Goal: Contribute content: Contribute content

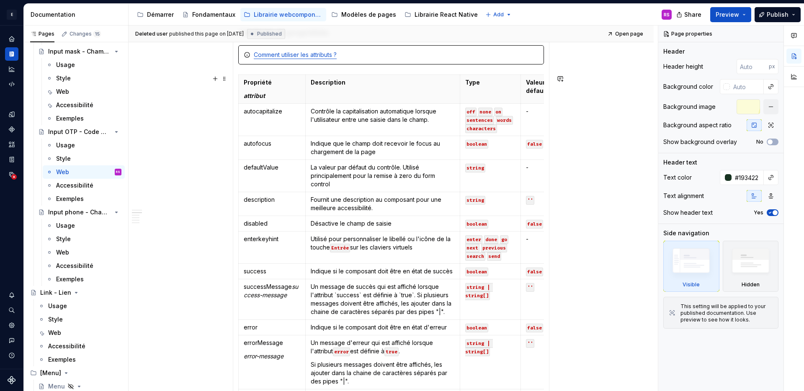
scroll to position [542, 0]
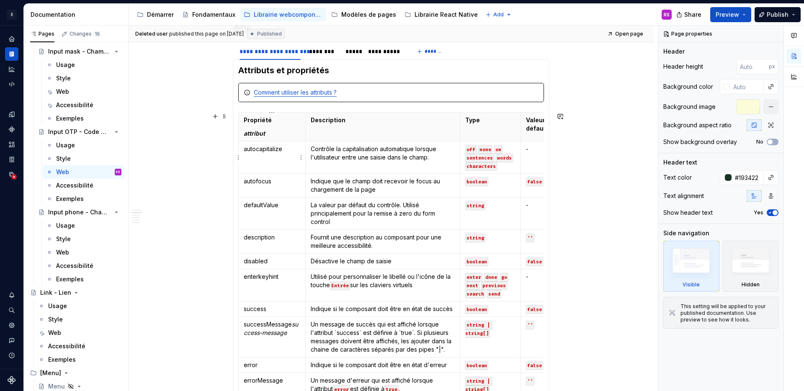
click at [240, 156] on html "E Design System de l'Autonomie RS Design system data Documentation Accessibilit…" at bounding box center [402, 195] width 804 height 391
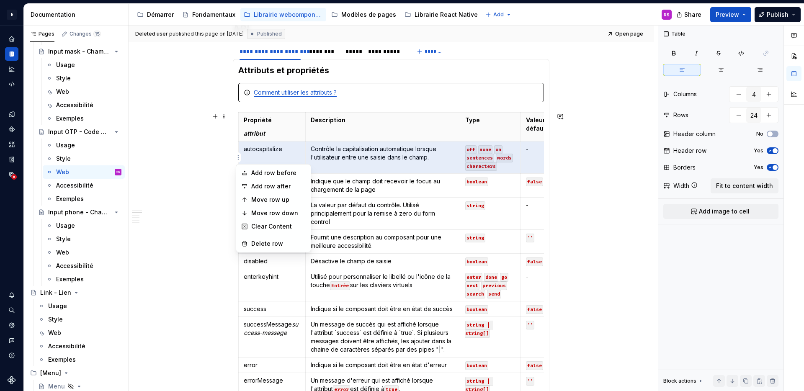
type textarea "*"
click at [287, 173] on div "Add row before" at bounding box center [278, 173] width 54 height 8
type input "25"
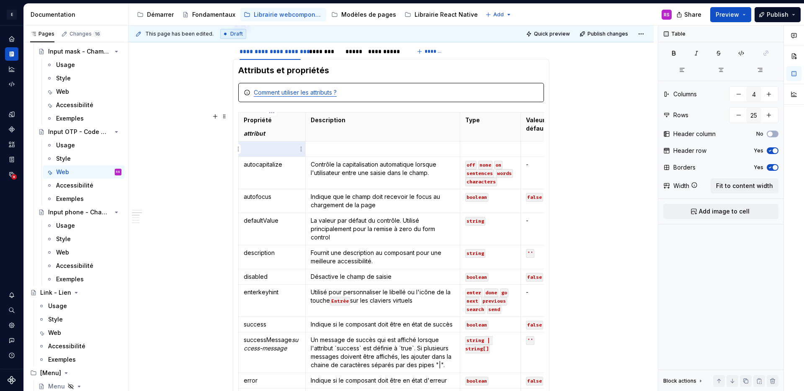
click at [278, 149] on p at bounding box center [272, 149] width 57 height 8
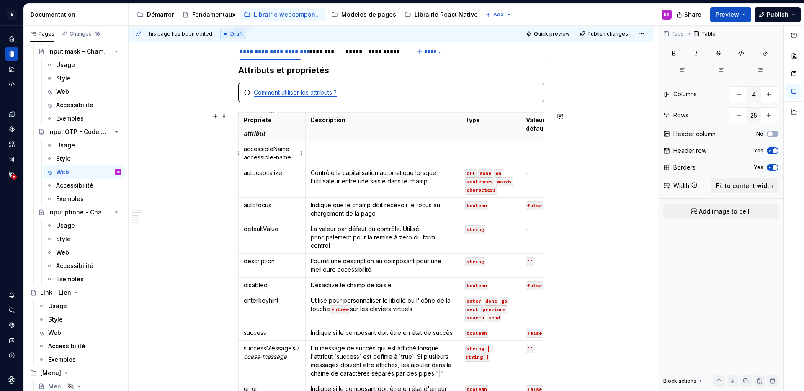
click at [244, 159] on p "accessibleName accessible-name" at bounding box center [272, 153] width 57 height 17
type textarea "*"
click at [355, 149] on p at bounding box center [383, 149] width 144 height 8
click at [478, 230] on code "string" at bounding box center [475, 229] width 20 height 9
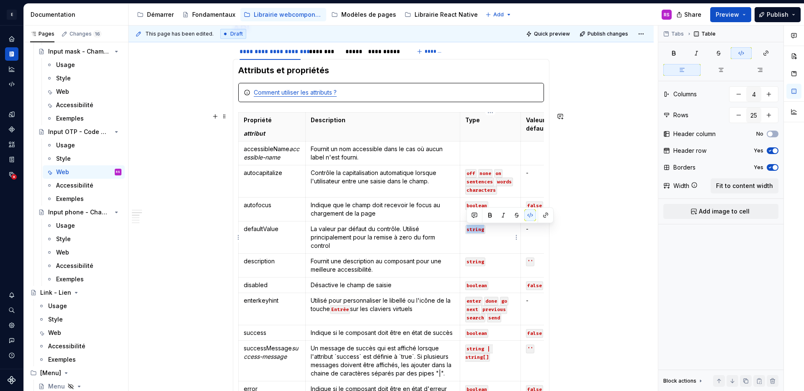
copy code "string"
click at [481, 158] on td at bounding box center [490, 154] width 61 height 24
paste div
click at [530, 147] on p at bounding box center [551, 149] width 50 height 8
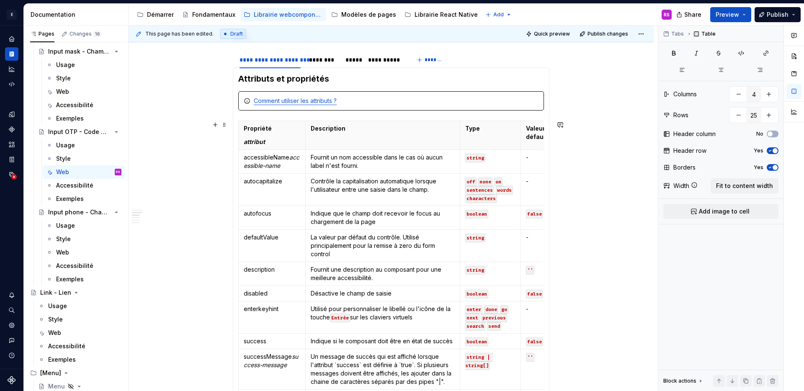
scroll to position [526, 0]
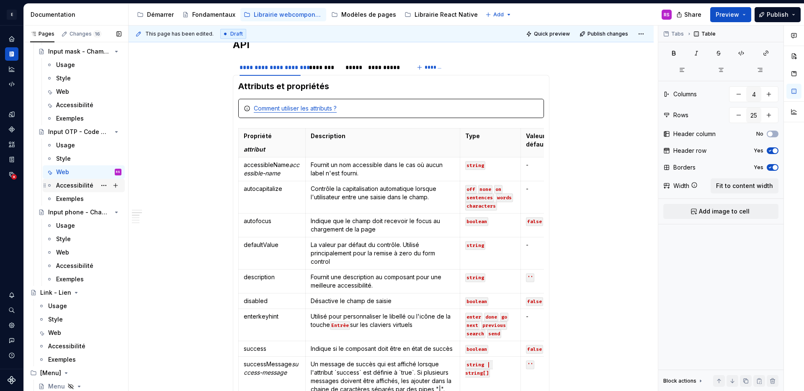
click at [55, 187] on div "Accessibilité" at bounding box center [83, 186] width 75 height 12
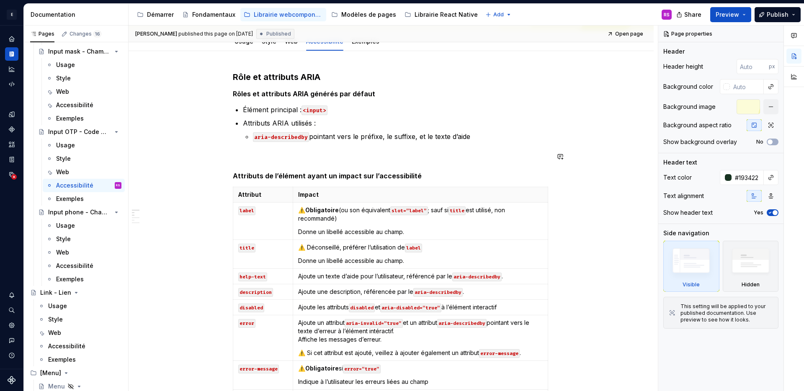
scroll to position [160, 0]
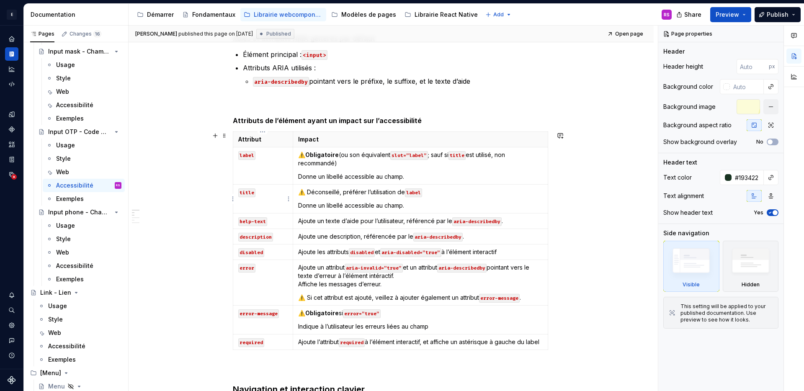
click at [252, 190] on code "title" at bounding box center [246, 192] width 17 height 9
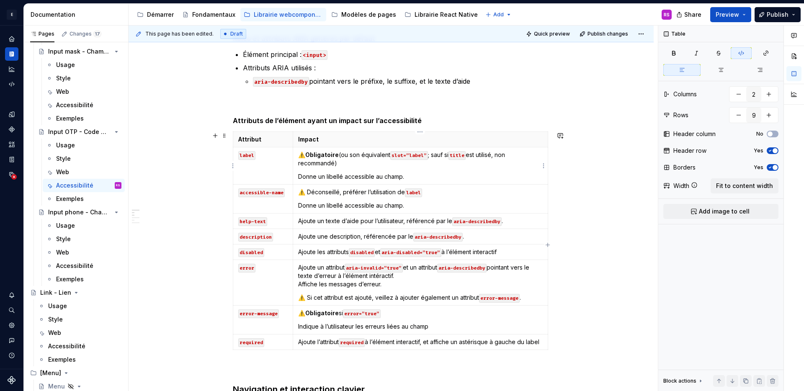
click at [458, 155] on code "title" at bounding box center [456, 155] width 17 height 9
click at [454, 158] on p "⚠️ Obligatoire (ou son équivalent slot=”label” ; sauf si accessible-name est ut…" at bounding box center [420, 159] width 244 height 17
click at [73, 268] on div "Accessibilité" at bounding box center [74, 266] width 37 height 8
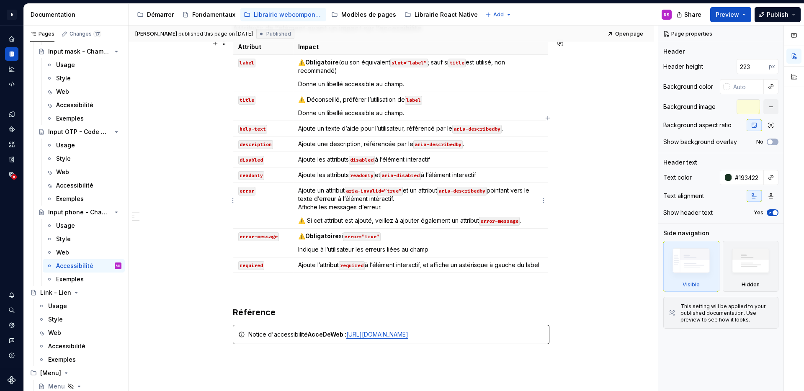
scroll to position [231, 0]
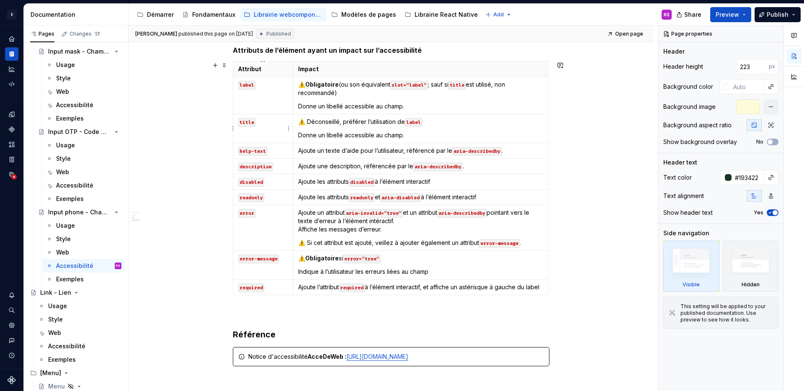
click at [250, 121] on code "title" at bounding box center [246, 122] width 17 height 9
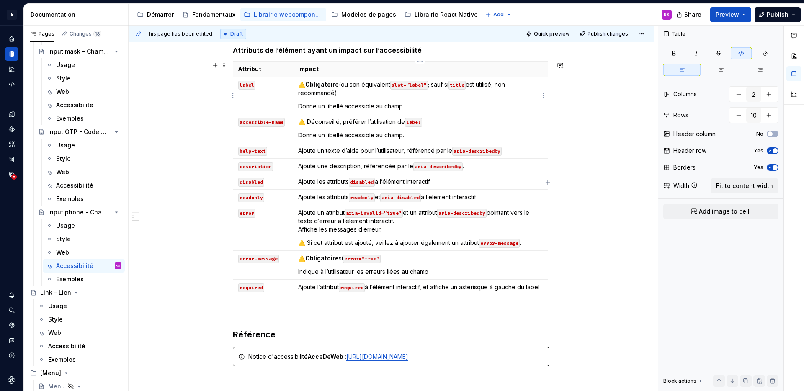
click at [457, 86] on code "title" at bounding box center [456, 85] width 17 height 9
click at [452, 85] on p "⚠️ Obligatoire (ou son équivalent slot=”label” ; sauf si accessible-name est ut…" at bounding box center [420, 88] width 244 height 17
click at [84, 254] on div "Web" at bounding box center [88, 253] width 65 height 12
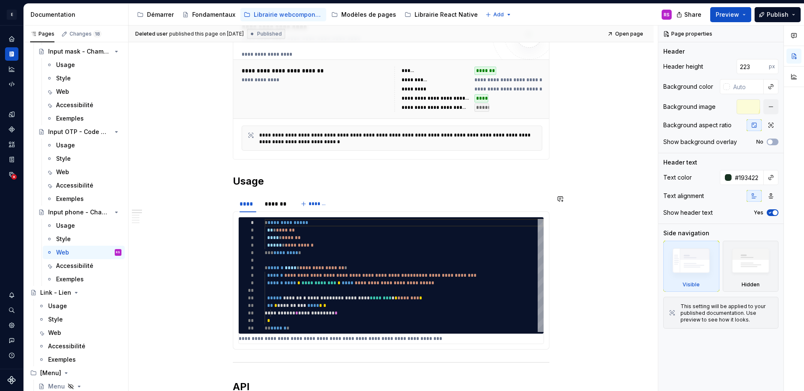
scroll to position [429, 0]
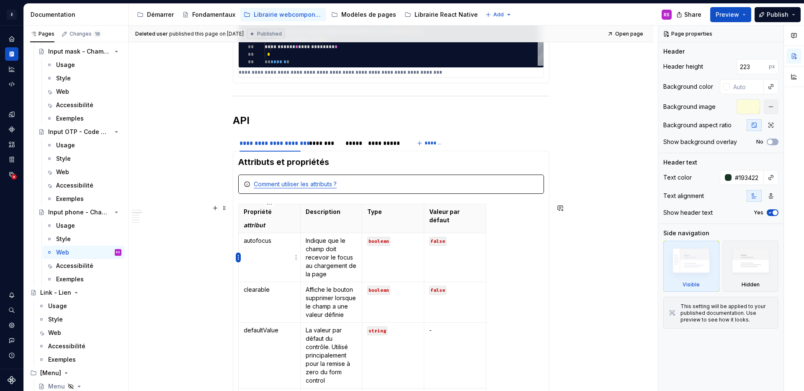
click at [238, 255] on html "E Design System de l'Autonomie RS Design system data Documentation Accessibilit…" at bounding box center [402, 195] width 804 height 391
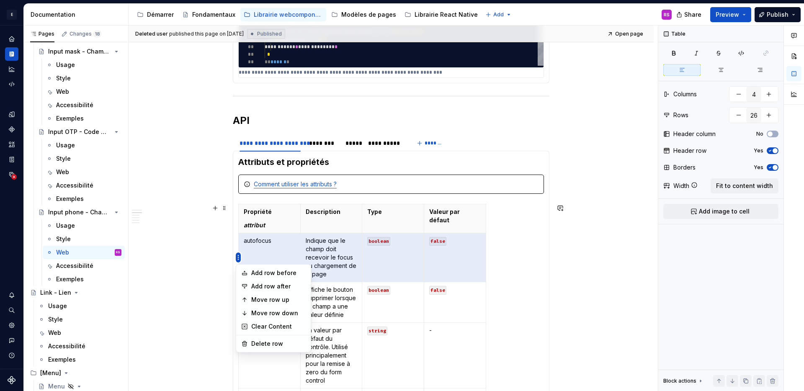
type textarea "*"
click at [268, 275] on div "Add row before" at bounding box center [278, 273] width 54 height 8
type input "27"
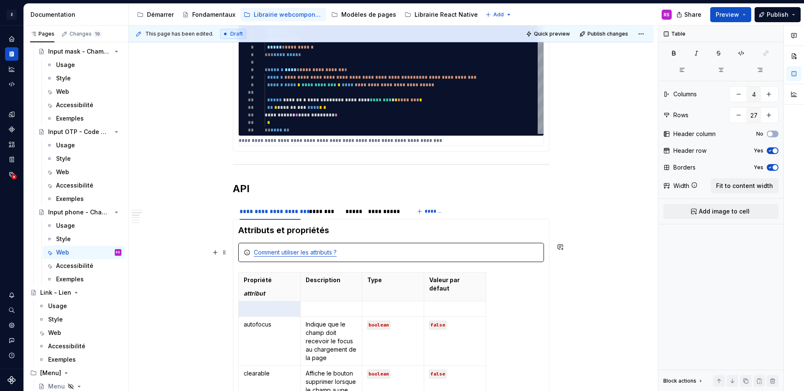
scroll to position [520, 0]
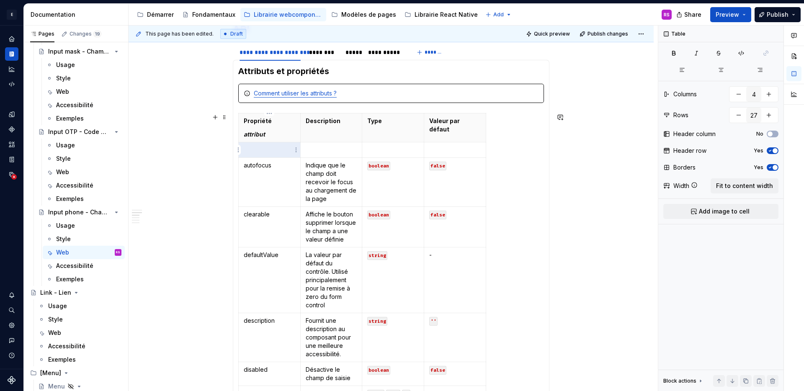
click at [260, 151] on p at bounding box center [269, 150] width 51 height 8
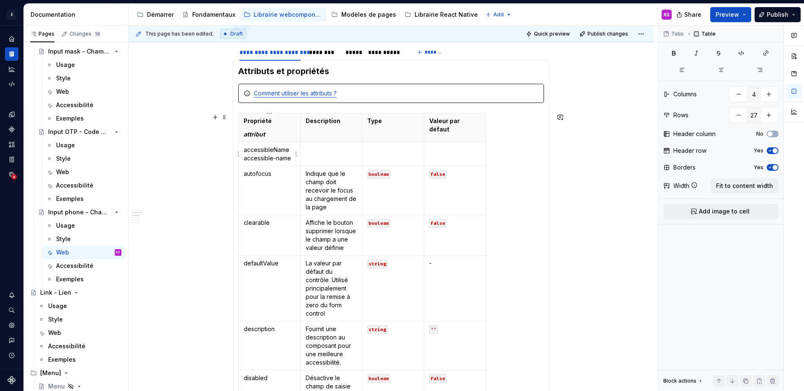
click at [244, 157] on p "accessibleName accessible-name" at bounding box center [269, 154] width 51 height 17
type textarea "*"
click at [337, 159] on td at bounding box center [331, 154] width 62 height 24
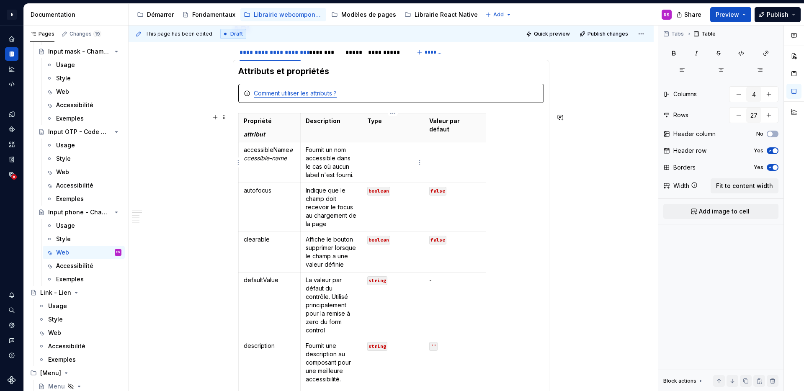
click at [393, 168] on td at bounding box center [393, 162] width 62 height 41
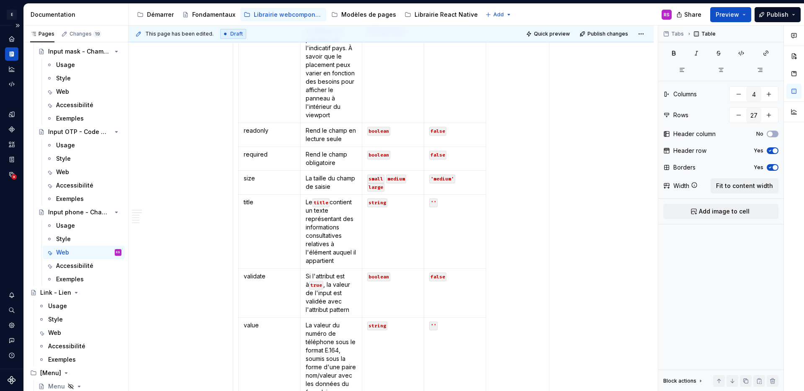
scroll to position [1841, 0]
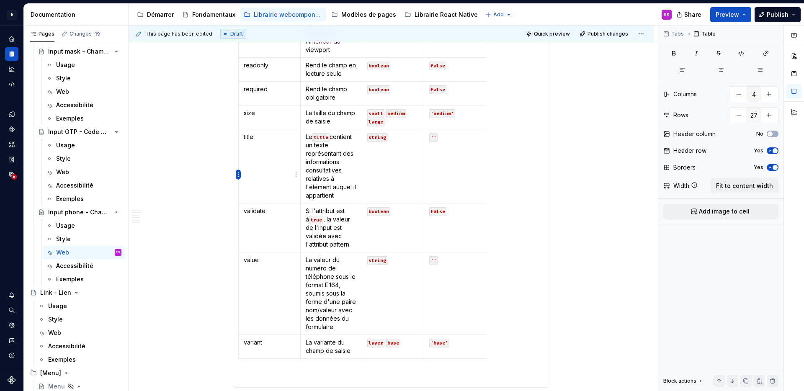
click at [239, 175] on html "E Design System de l'Autonomie RS Design system data Documentation Accessibilit…" at bounding box center [402, 195] width 804 height 391
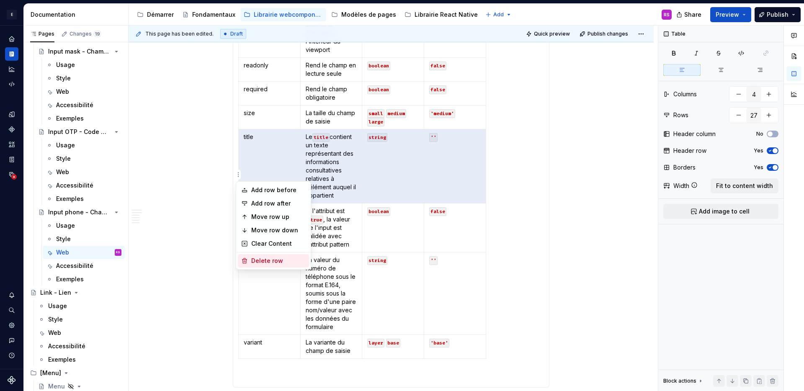
click at [261, 258] on div "Delete row" at bounding box center [278, 261] width 54 height 8
type input "26"
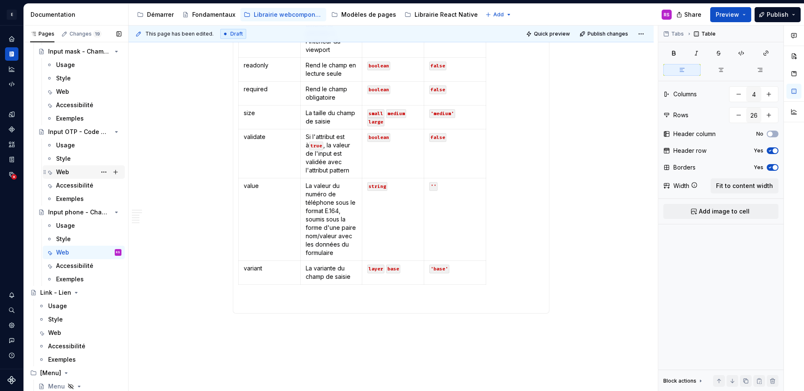
click at [72, 172] on div "Web" at bounding box center [88, 172] width 65 height 12
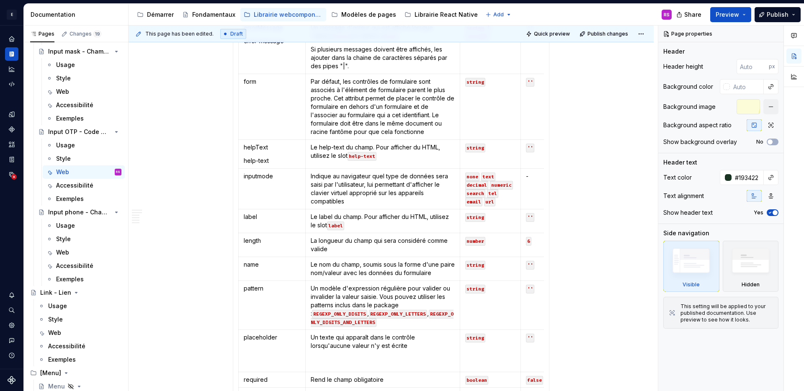
scroll to position [1086, 0]
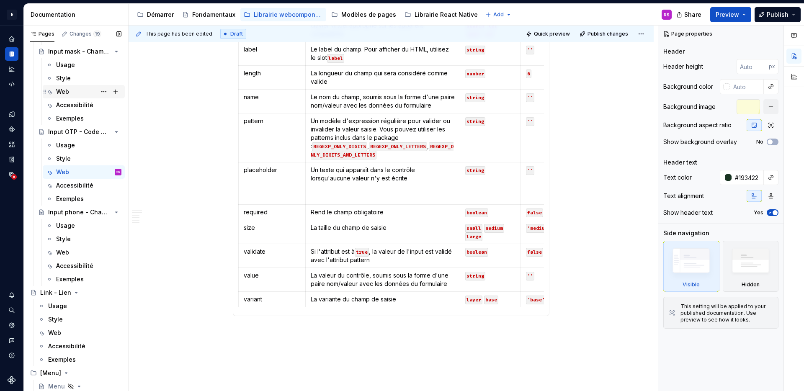
click at [74, 95] on div "Web" at bounding box center [88, 92] width 65 height 12
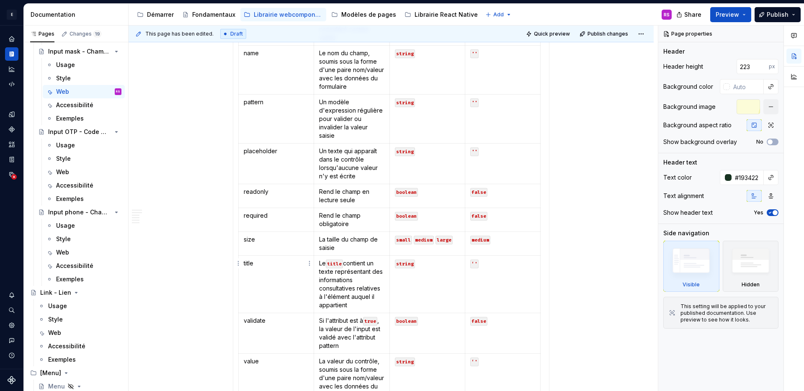
scroll to position [1987, 0]
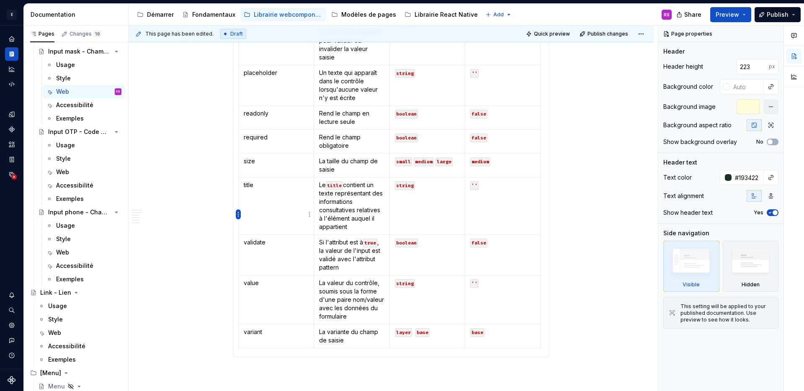
click at [238, 216] on html "E Design System de l'Autonomie RS Design system data Documentation Accessibilit…" at bounding box center [402, 195] width 804 height 391
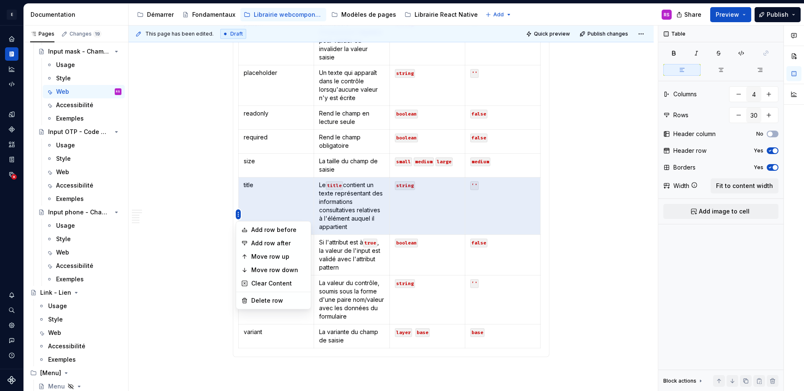
type textarea "*"
click at [270, 301] on div "Delete row" at bounding box center [278, 300] width 54 height 8
type input "29"
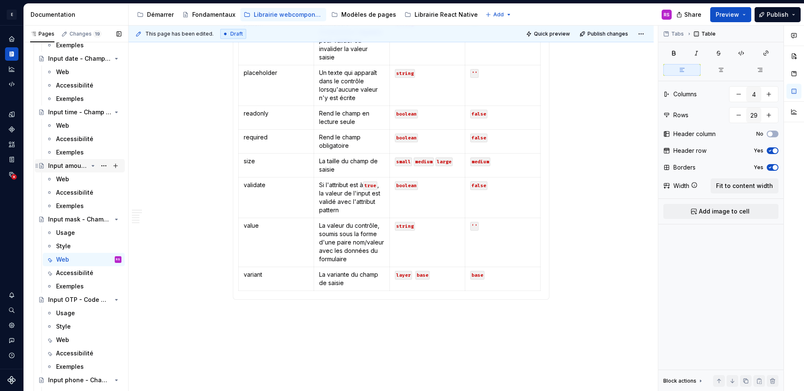
scroll to position [3923, 0]
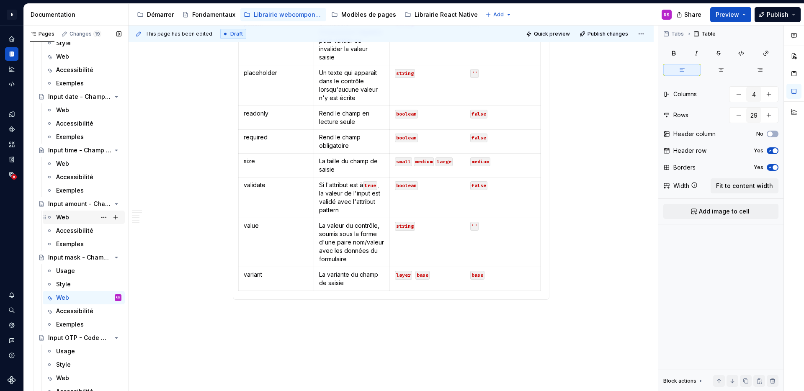
click at [75, 219] on div "Web" at bounding box center [88, 217] width 65 height 12
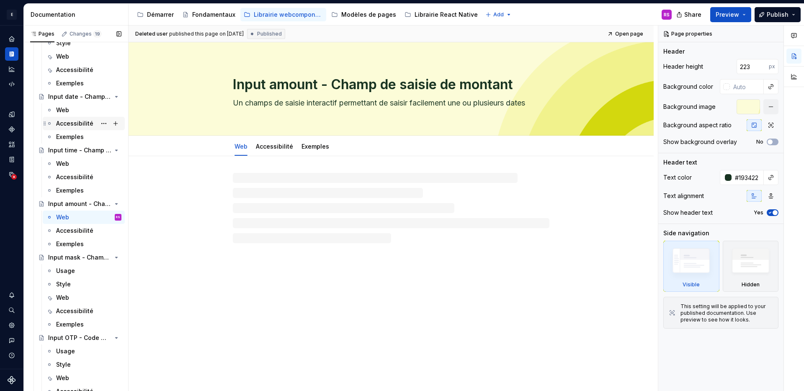
scroll to position [3660, 0]
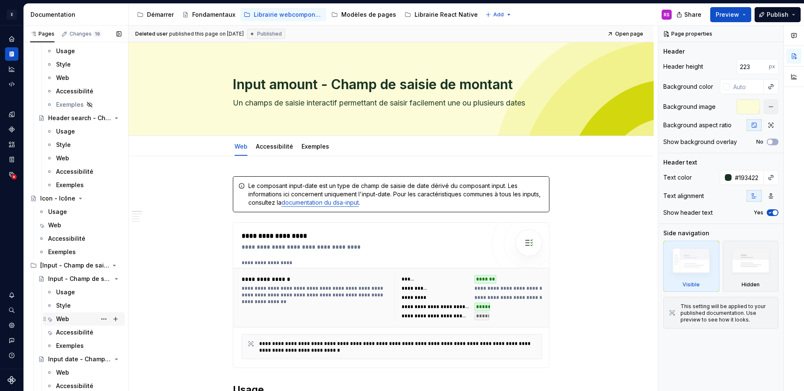
click at [69, 320] on div "Web" at bounding box center [62, 319] width 13 height 8
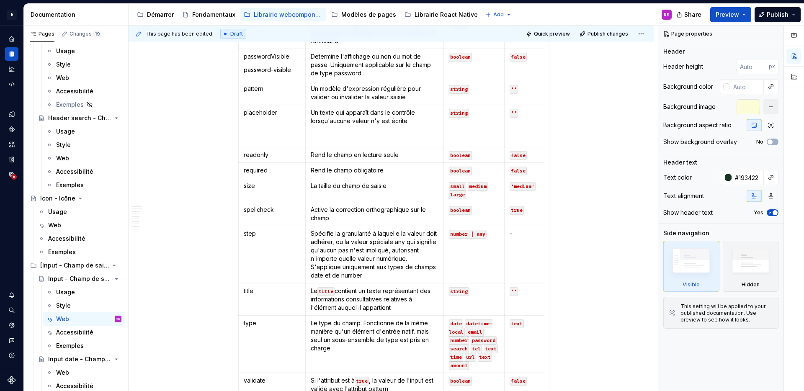
scroll to position [1543, 0]
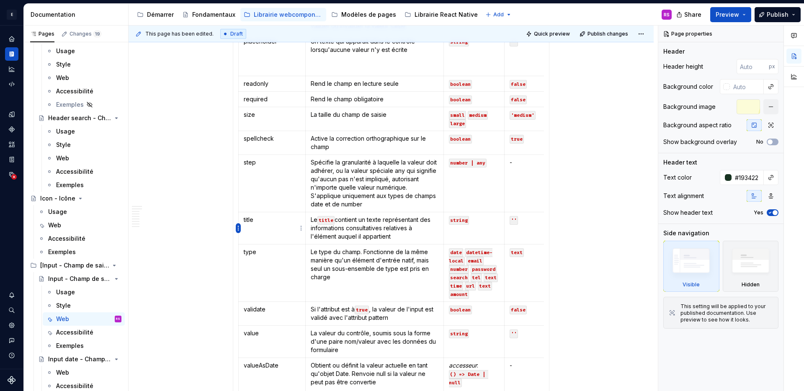
click at [240, 230] on html "E Design System de l'Autonomie RS Design system data Documentation Accessibilit…" at bounding box center [402, 195] width 804 height 391
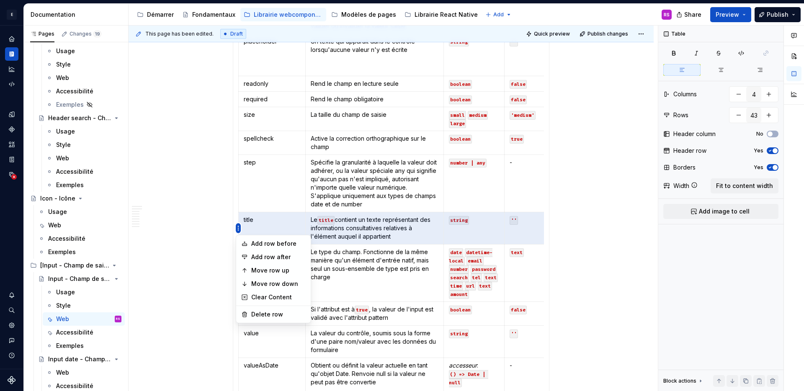
type textarea "*"
click at [266, 315] on div "Delete row" at bounding box center [278, 314] width 54 height 8
type input "42"
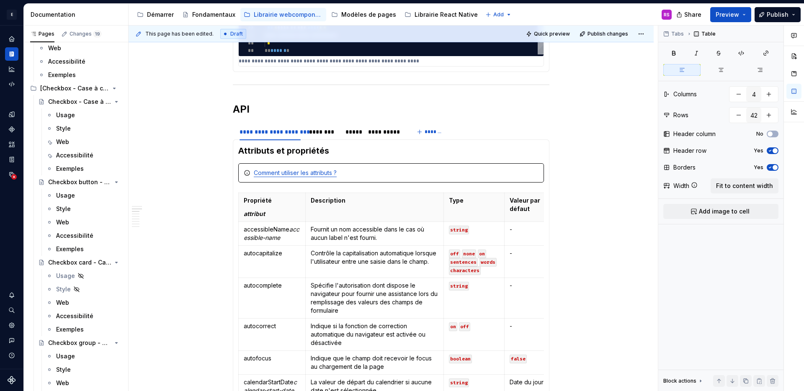
scroll to position [1437, 0]
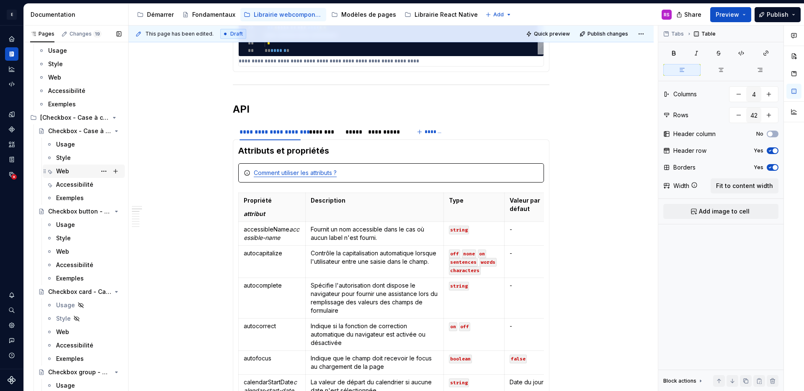
click at [73, 172] on div "Web" at bounding box center [88, 171] width 65 height 12
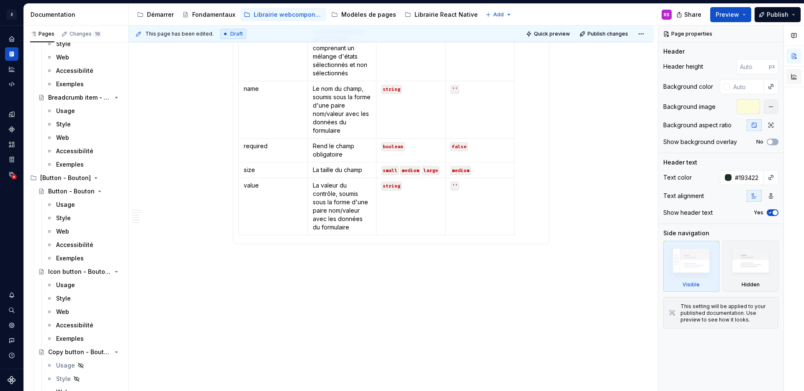
scroll to position [729, 0]
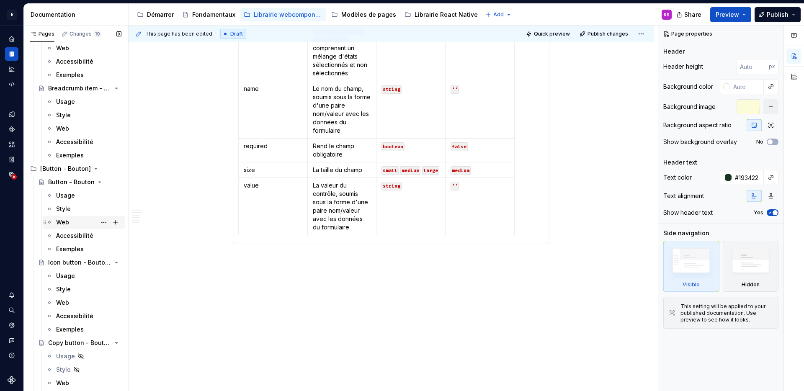
click at [61, 225] on div "Web" at bounding box center [62, 222] width 13 height 8
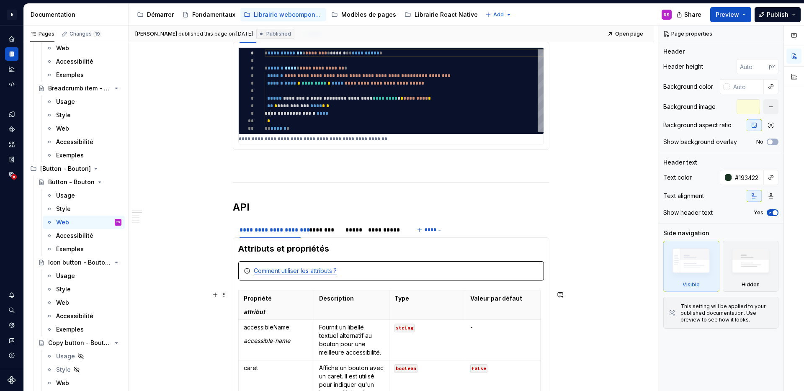
scroll to position [533, 0]
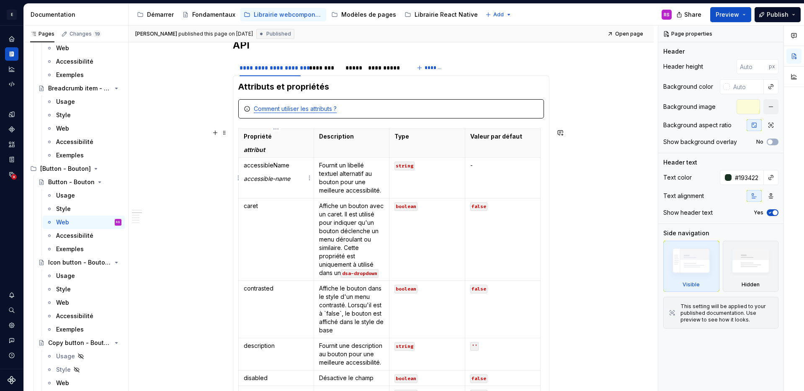
click at [280, 175] on em "accessible-name" at bounding box center [267, 178] width 46 height 7
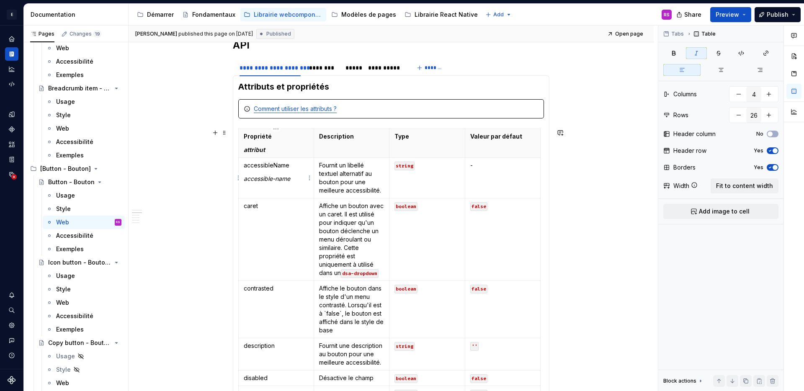
click at [290, 174] on td "accessibleName accessible-name" at bounding box center [276, 178] width 75 height 41
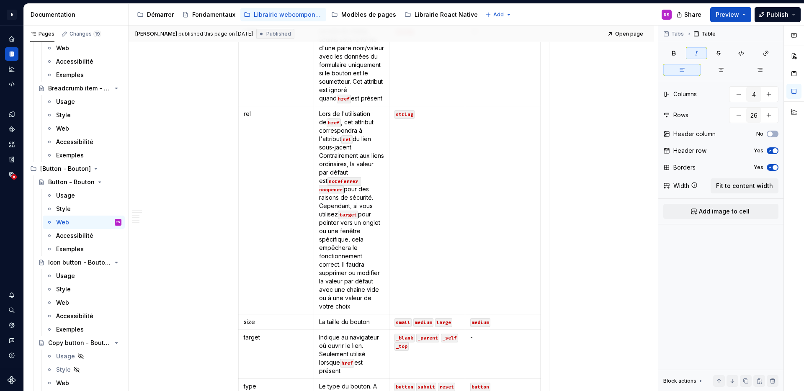
scroll to position [1656, 0]
click at [90, 240] on div "Accessibilité" at bounding box center [88, 236] width 65 height 8
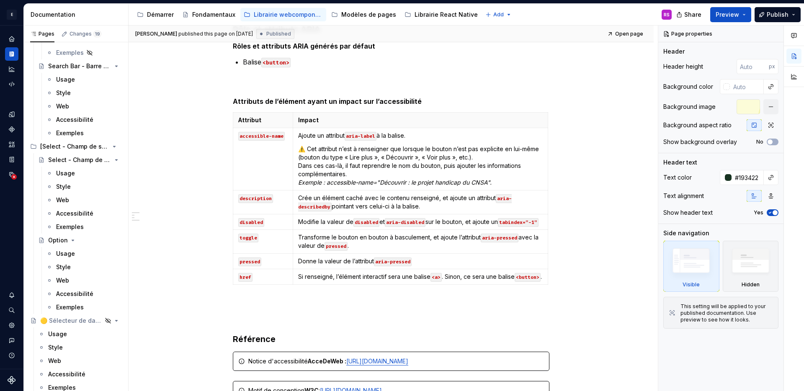
scroll to position [5767, 0]
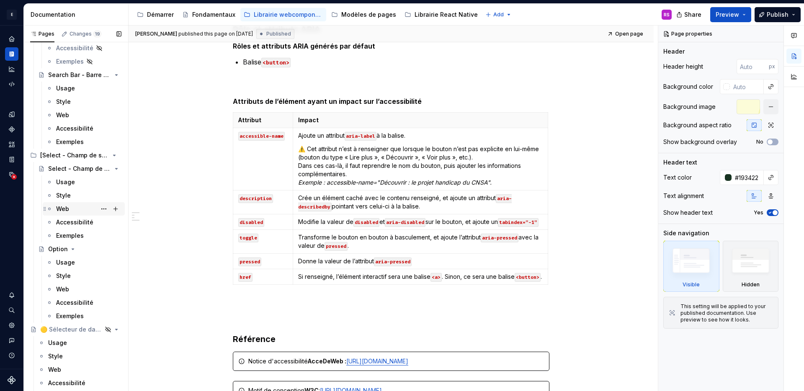
click at [71, 205] on div "Web" at bounding box center [88, 209] width 65 height 12
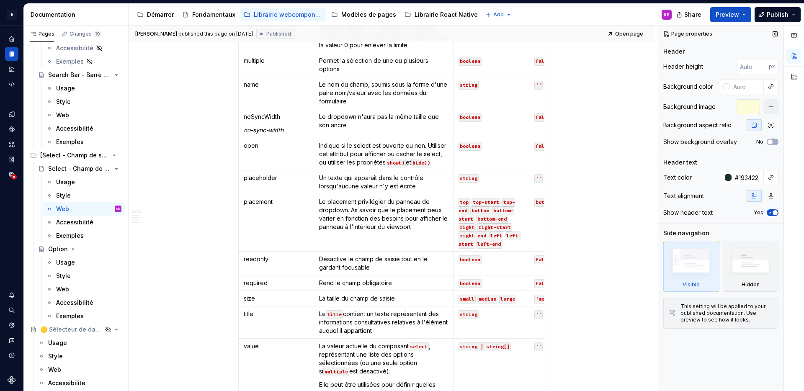
scroll to position [1140, 0]
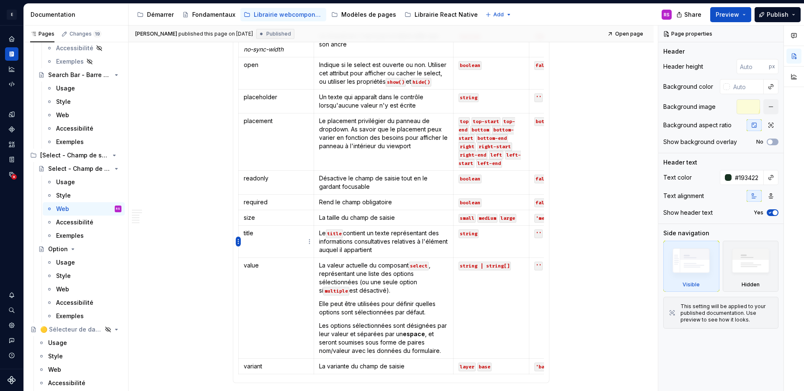
click at [239, 242] on html "E Design System de l'Autonomie RS Design system data Documentation Accessibilit…" at bounding box center [402, 195] width 804 height 391
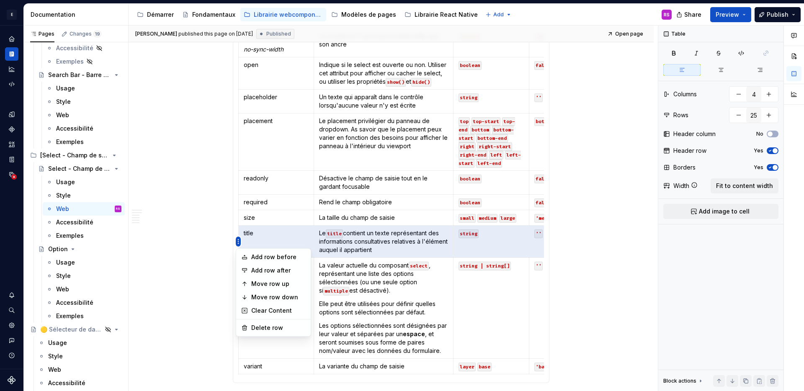
type textarea "*"
click at [265, 327] on div "Delete row" at bounding box center [278, 328] width 54 height 8
type input "24"
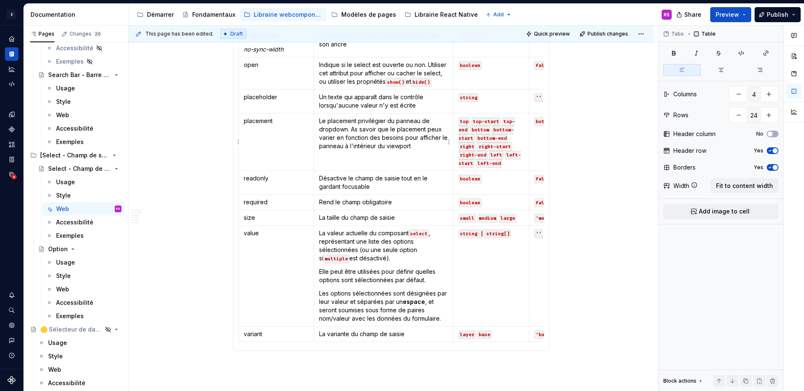
type textarea "*"
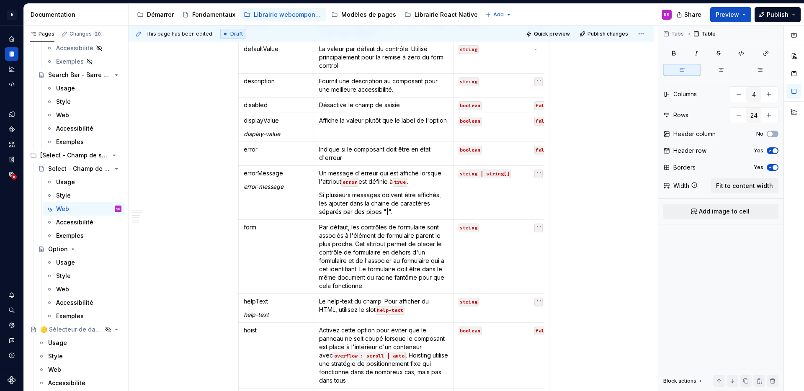
scroll to position [493, 0]
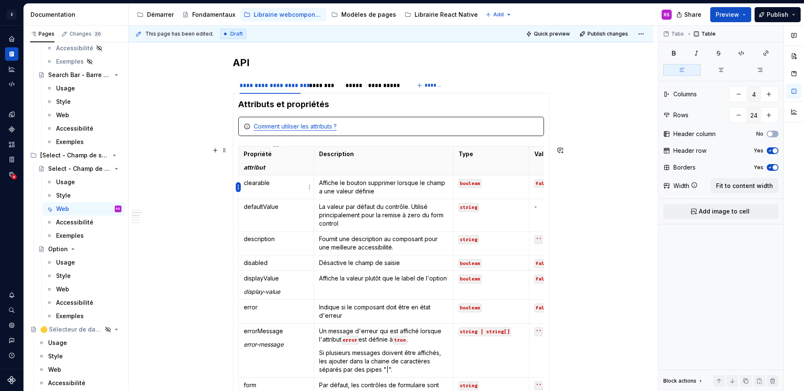
click at [239, 187] on html "E Design System de l'Autonomie RS Design system data Documentation Accessibilit…" at bounding box center [402, 195] width 804 height 391
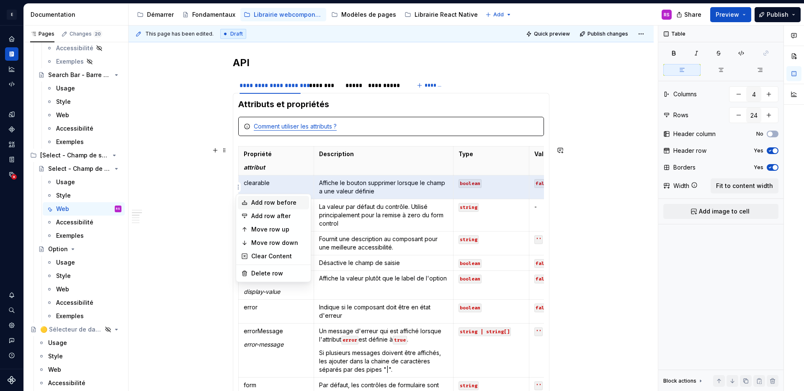
click at [270, 200] on div "Add row before" at bounding box center [278, 202] width 54 height 8
type input "25"
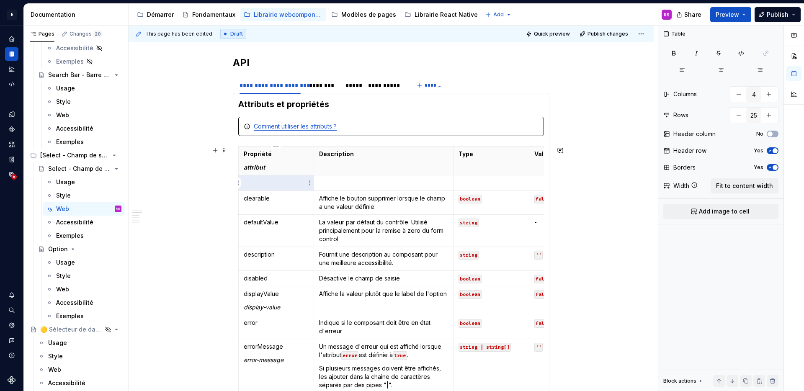
click at [267, 188] on td at bounding box center [276, 182] width 75 height 15
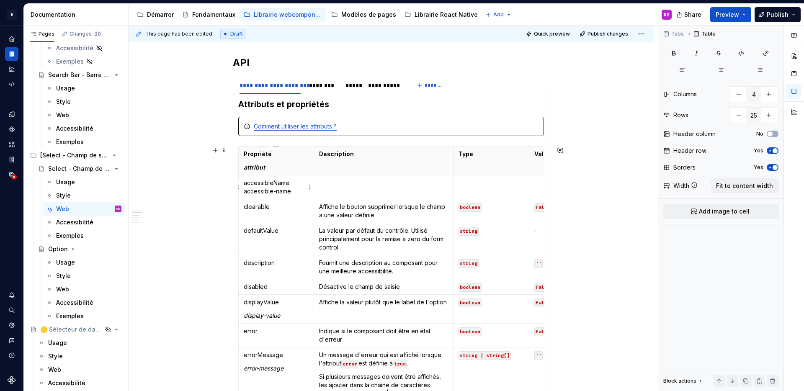
click at [244, 191] on p "accessibleName accessible-name" at bounding box center [276, 187] width 65 height 17
click at [360, 189] on td at bounding box center [383, 187] width 139 height 24
click at [485, 183] on p at bounding box center [490, 183] width 65 height 8
click at [73, 222] on div "Accessibilité" at bounding box center [74, 222] width 37 height 8
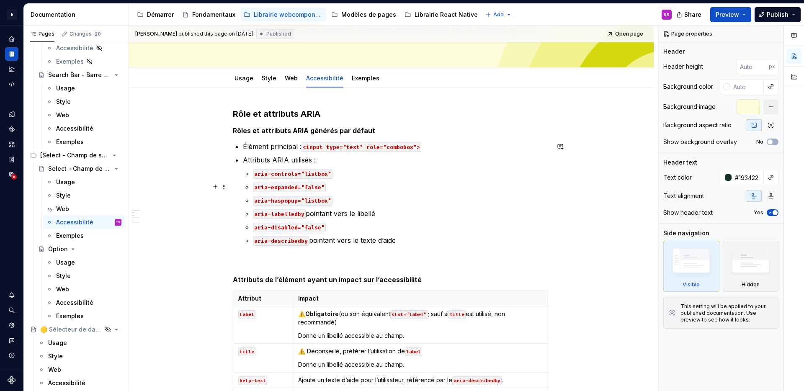
scroll to position [150, 0]
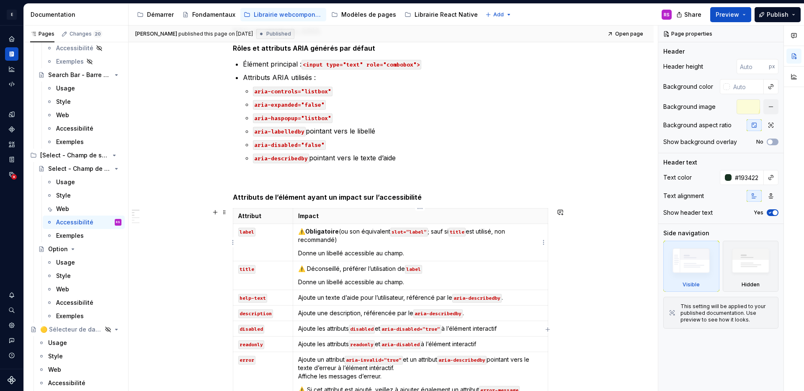
click at [461, 233] on code "title" at bounding box center [456, 232] width 17 height 9
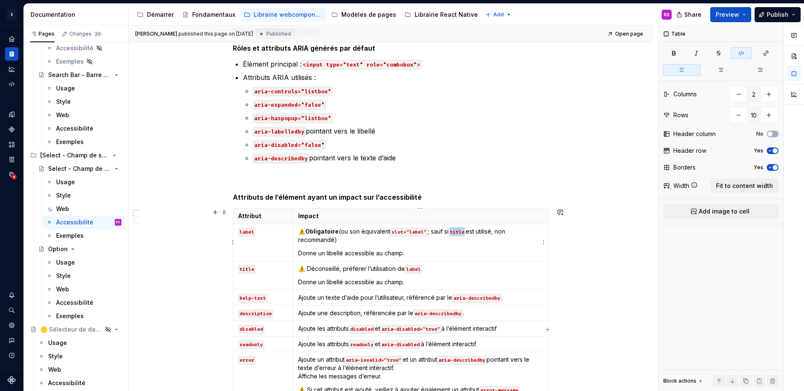
click at [461, 233] on code "title" at bounding box center [456, 232] width 17 height 9
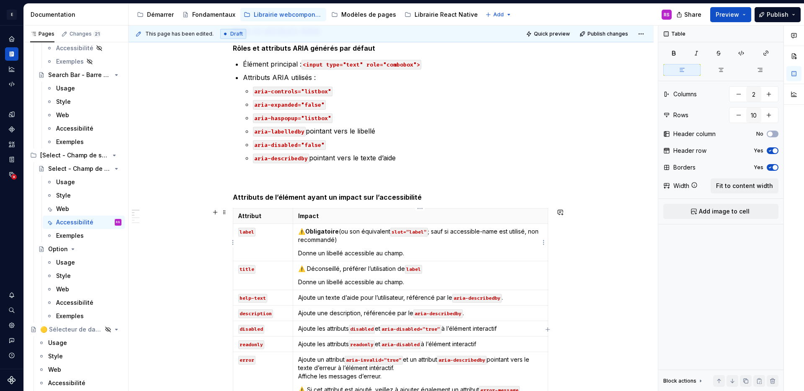
click at [455, 231] on p "⚠️ Obligatoire (ou son équivalent slot=”label” ; sauf si accessible-name est ut…" at bounding box center [420, 235] width 244 height 17
click at [453, 234] on p "⚠️ Obligatoire (ou son équivalent slot=”label” ; sauf si accessible-name est ut…" at bounding box center [420, 235] width 244 height 17
click at [244, 266] on code "title" at bounding box center [246, 269] width 17 height 9
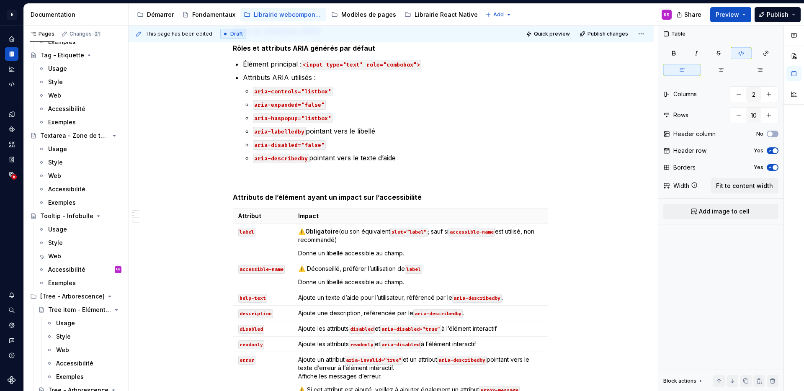
scroll to position [7676, 0]
click at [74, 186] on div "Accessibilité" at bounding box center [66, 188] width 37 height 8
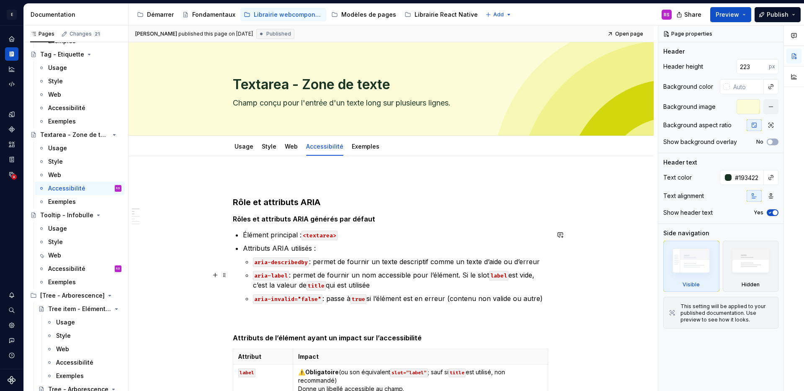
scroll to position [2, 0]
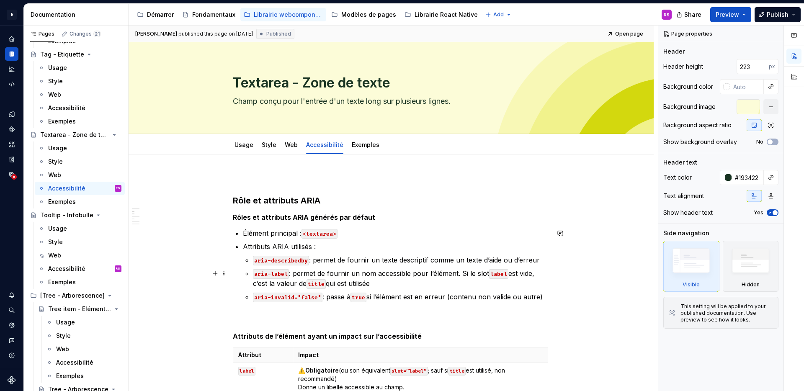
click at [319, 283] on code "title" at bounding box center [315, 284] width 19 height 10
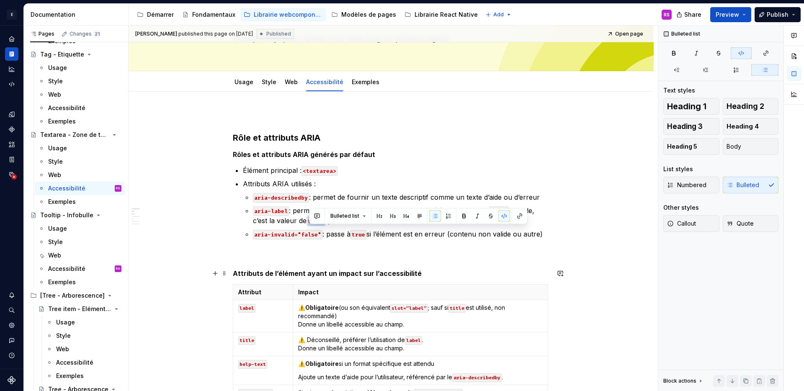
scroll to position [65, 0]
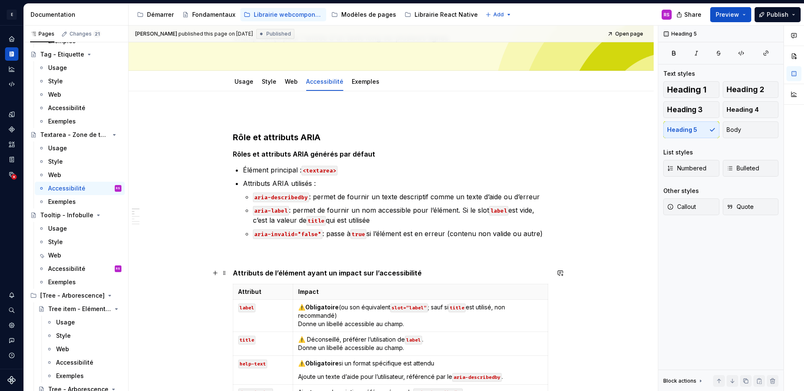
click at [499, 270] on h5 "Attributs de l’élément ayant un impact sur l’accessibilité" at bounding box center [391, 273] width 317 height 8
click at [320, 219] on code "title" at bounding box center [315, 221] width 19 height 10
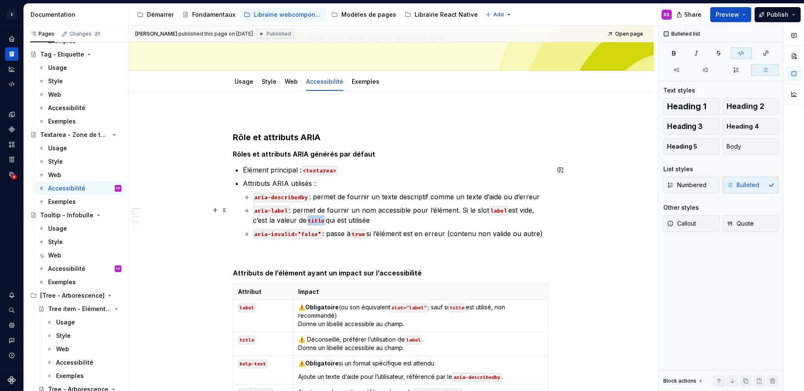
click at [320, 219] on code "title" at bounding box center [315, 221] width 19 height 10
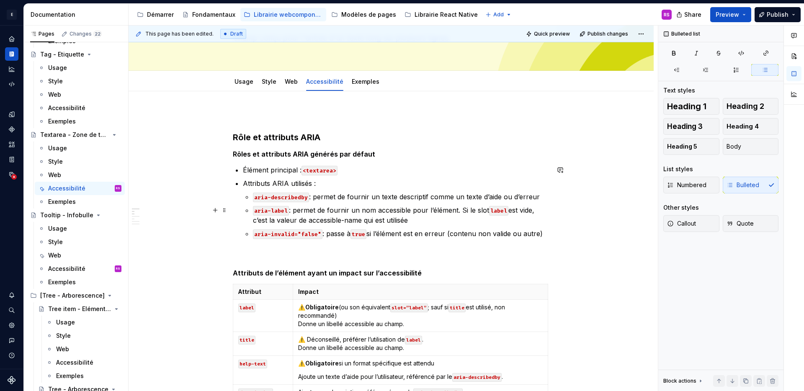
click at [308, 221] on p "aria-label : permet de fournir un nom accessible pour l’élément. Si le slot lab…" at bounding box center [401, 215] width 296 height 20
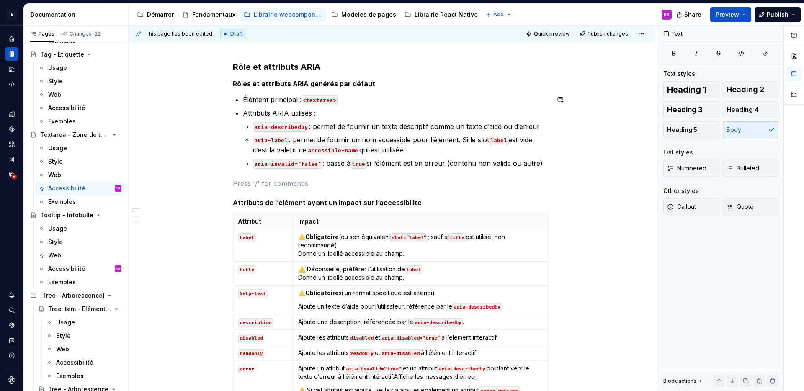
scroll to position [211, 0]
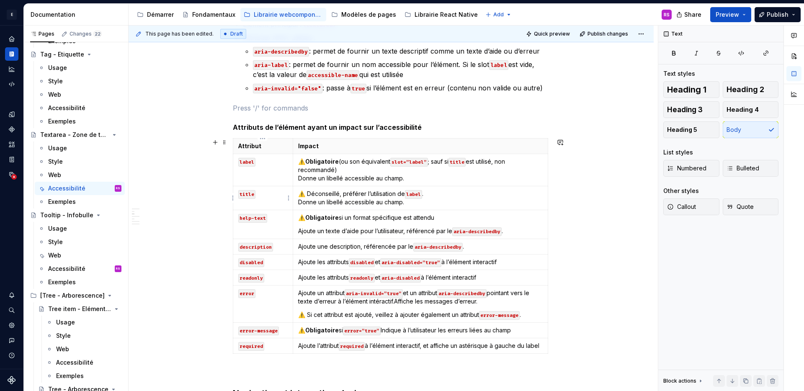
click at [252, 193] on code "title" at bounding box center [246, 194] width 17 height 9
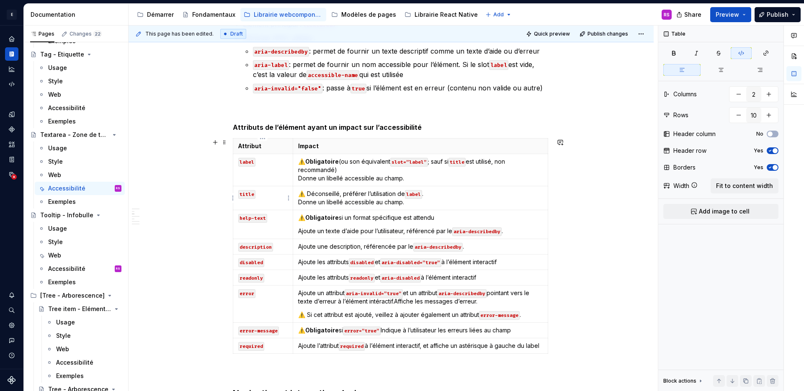
click at [252, 193] on code "title" at bounding box center [246, 194] width 17 height 9
click at [461, 163] on code "title" at bounding box center [456, 162] width 17 height 9
click at [453, 163] on p "⚠️ Obligatoire (ou son équivalent slot=”label” ; sauf si accessible-name est ut…" at bounding box center [420, 169] width 244 height 25
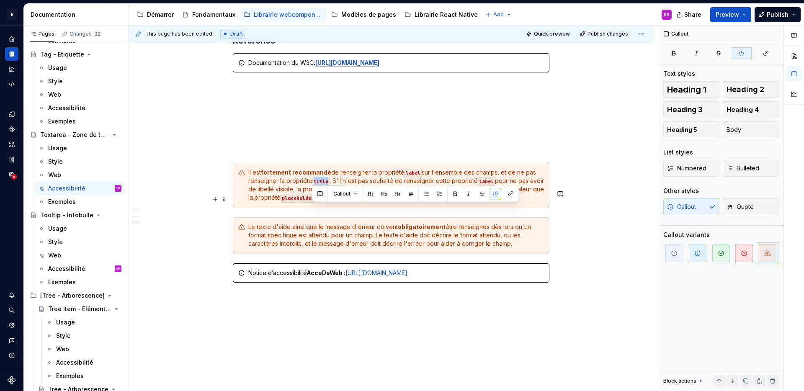
click at [321, 186] on code "title" at bounding box center [320, 181] width 17 height 9
click at [319, 186] on code "title" at bounding box center [320, 181] width 17 height 9
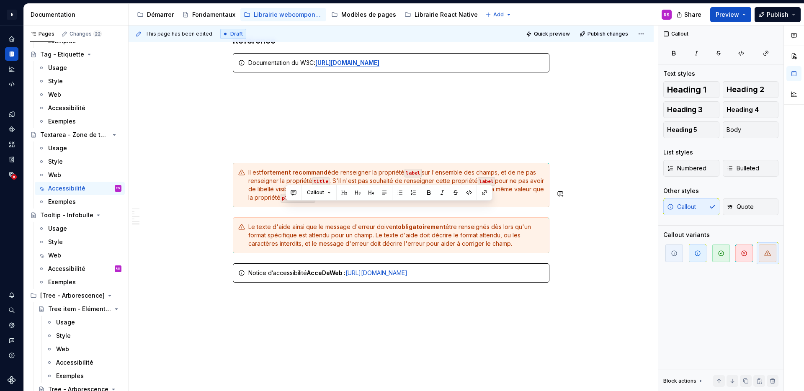
type textarea "*"
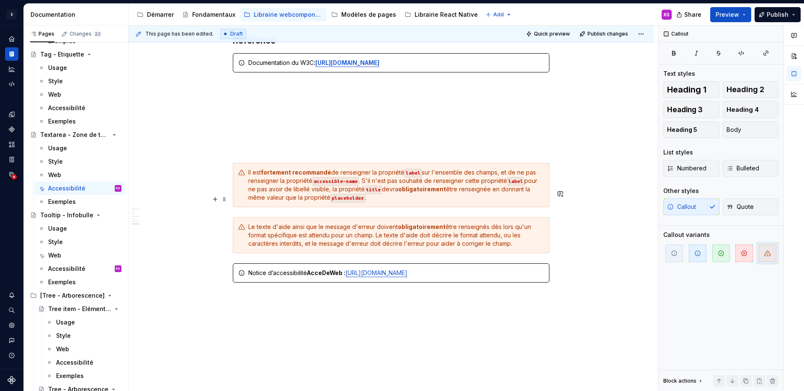
click at [507, 186] on code "label" at bounding box center [515, 181] width 17 height 9
click at [361, 202] on div "Il est fortement recommandé de renseigner la propriété label sur l'ensemble des…" at bounding box center [396, 184] width 296 height 33
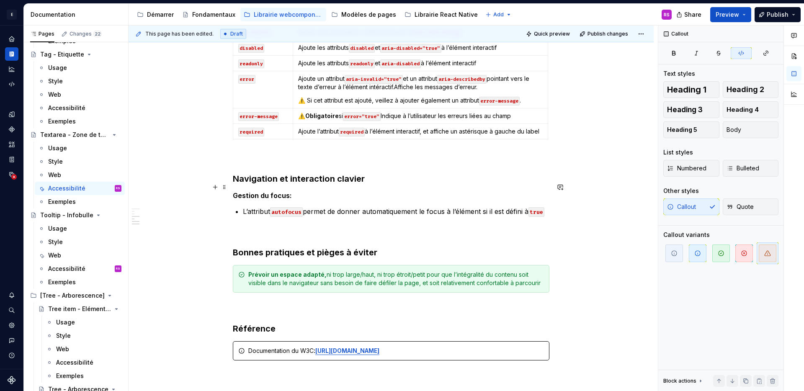
scroll to position [421, 0]
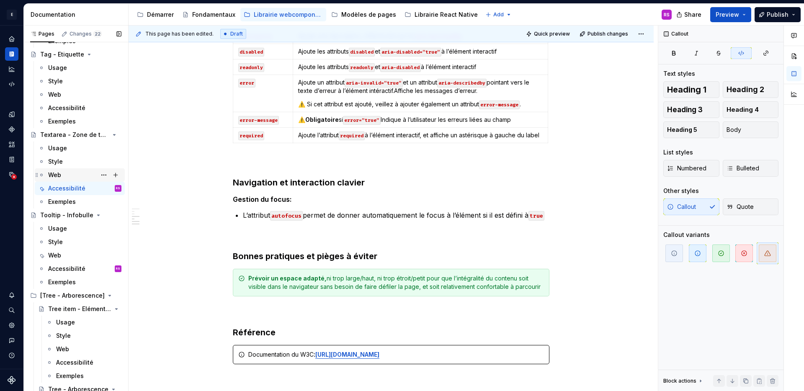
click at [65, 174] on div "Web" at bounding box center [84, 175] width 73 height 12
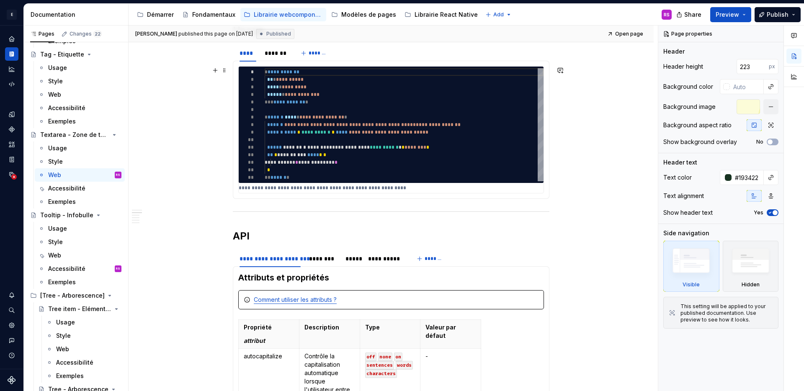
scroll to position [564, 0]
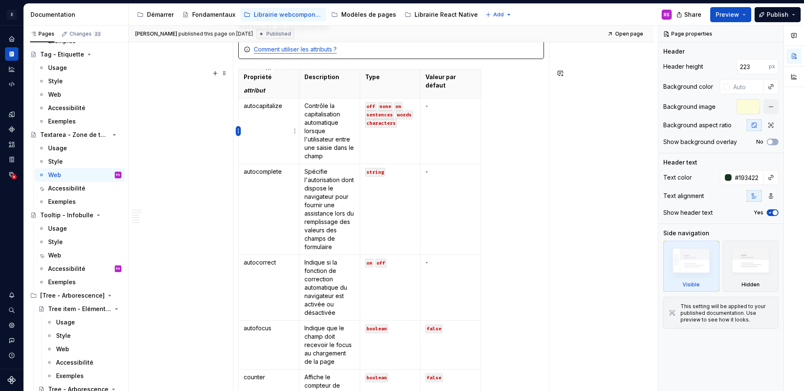
click at [239, 129] on html "E Design System de l'Autonomie RS Design system data Documentation Accessibilit…" at bounding box center [402, 195] width 804 height 391
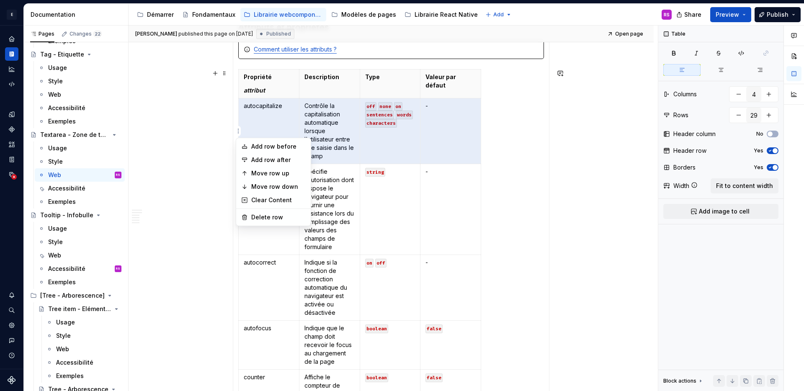
type textarea "*"
click at [254, 144] on div "Add row before" at bounding box center [278, 146] width 54 height 8
type input "30"
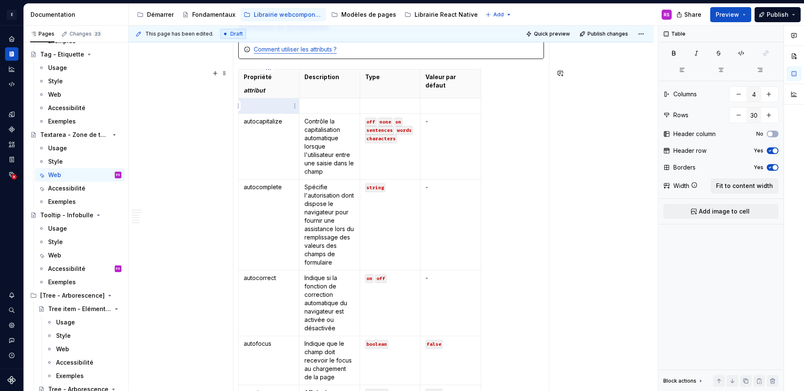
click at [266, 105] on p at bounding box center [269, 106] width 50 height 8
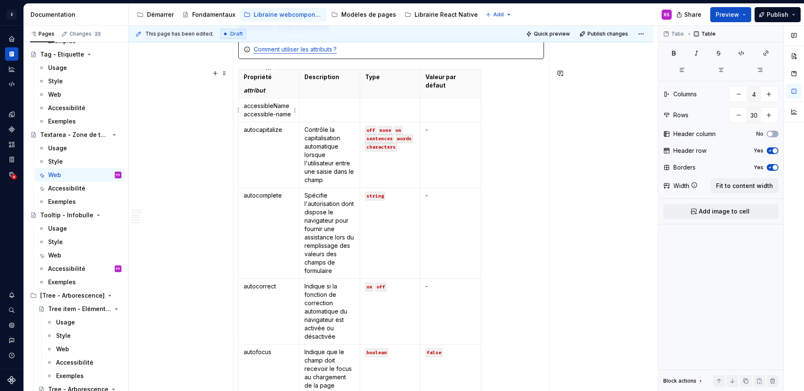
click at [245, 116] on p "accessibleName accessible-name" at bounding box center [269, 110] width 50 height 17
click at [328, 110] on td at bounding box center [329, 110] width 61 height 24
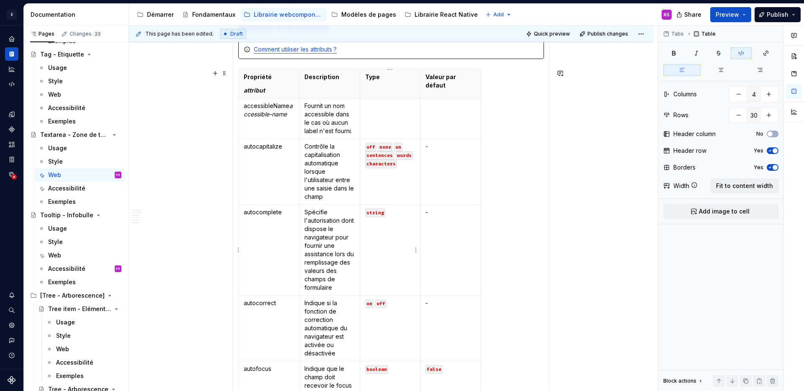
click at [376, 212] on code "string" at bounding box center [375, 212] width 20 height 9
copy code "string"
click at [378, 124] on td at bounding box center [390, 118] width 61 height 41
paste div
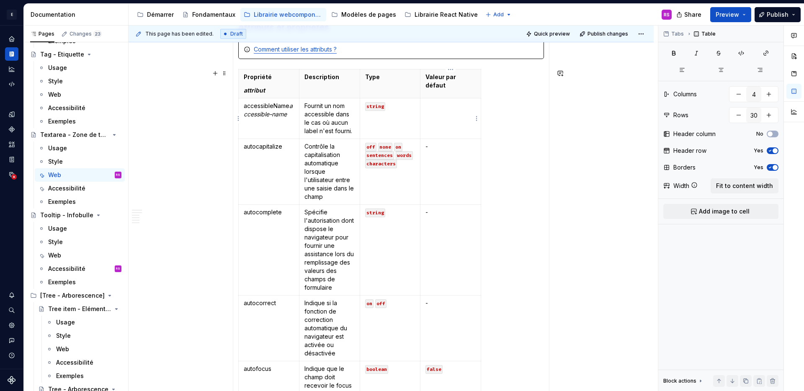
click at [444, 111] on td at bounding box center [450, 118] width 61 height 41
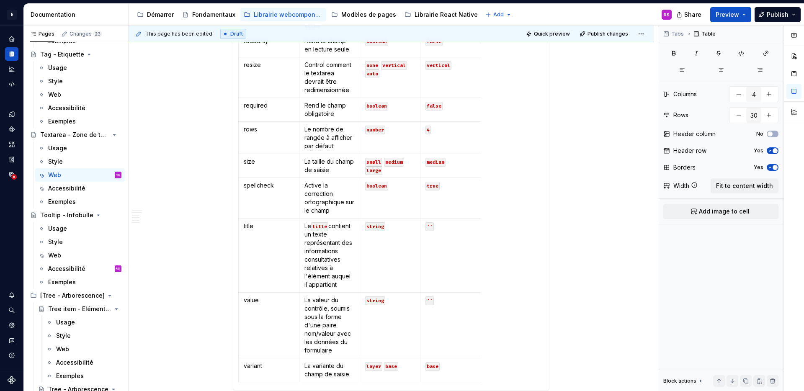
scroll to position [2128, 0]
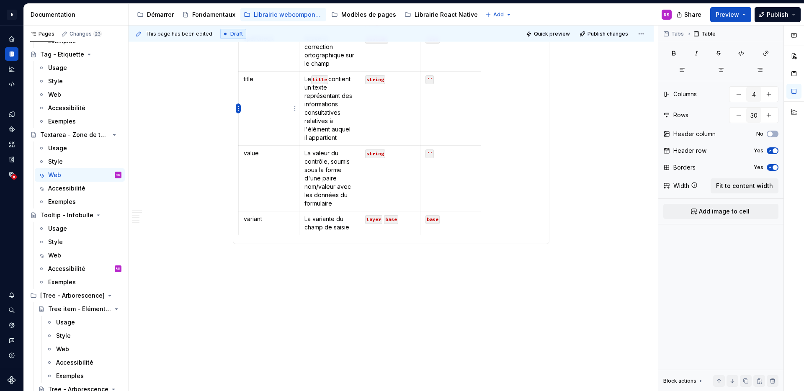
click at [238, 110] on html "E Design System de l'Autonomie RS Design system data Documentation Accessibilit…" at bounding box center [402, 195] width 804 height 391
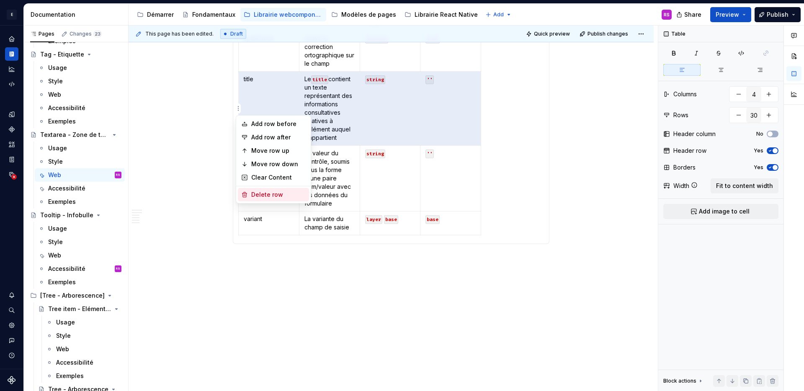
click at [263, 192] on div "Delete row" at bounding box center [278, 194] width 54 height 8
type input "29"
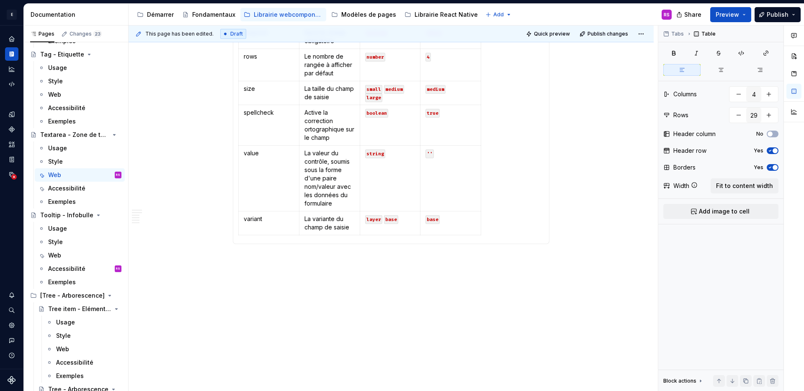
scroll to position [2054, 0]
click at [69, 202] on div "Exemples" at bounding box center [62, 202] width 28 height 8
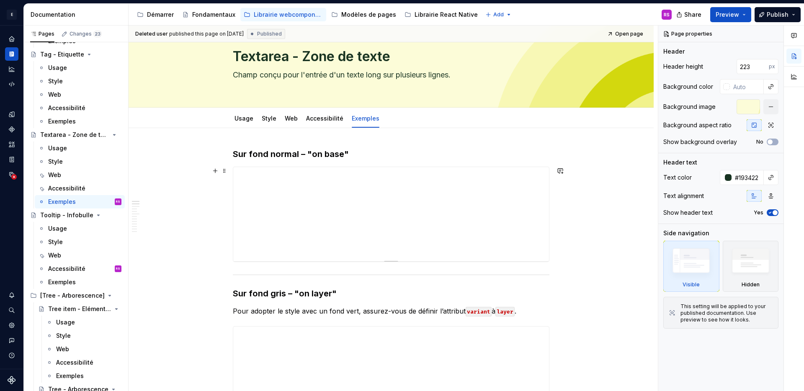
scroll to position [160, 0]
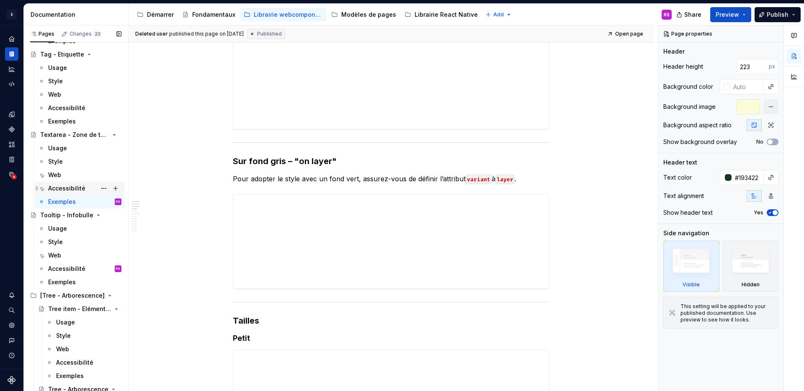
click at [65, 187] on div "Accessibilité" at bounding box center [66, 188] width 37 height 8
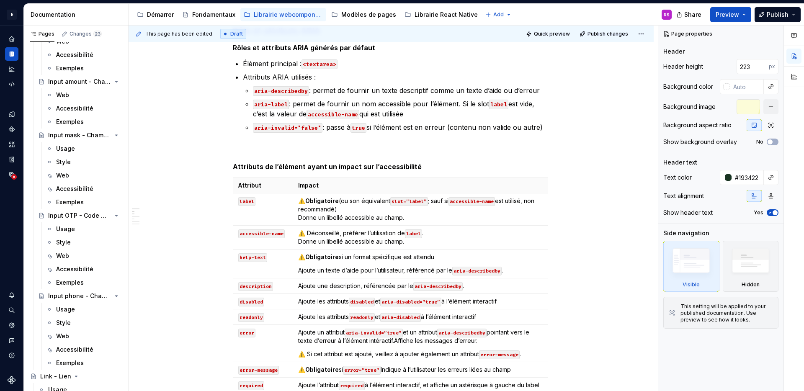
scroll to position [3763, 0]
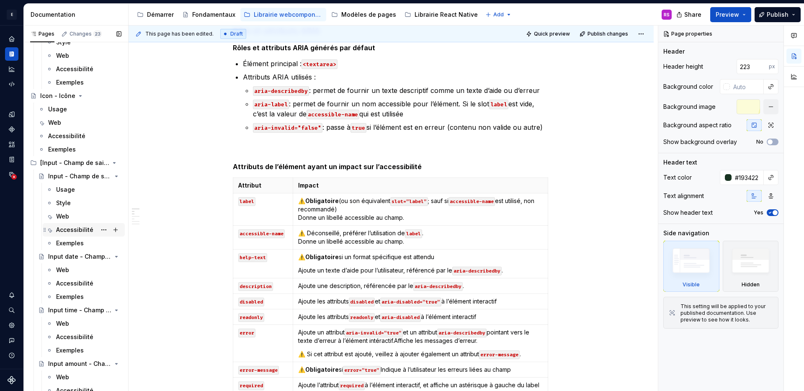
click at [68, 225] on div "Accessibilité" at bounding box center [88, 230] width 65 height 12
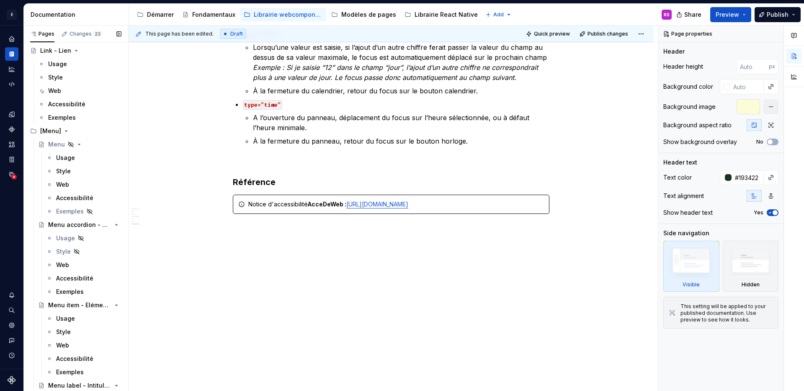
scroll to position [4432, 0]
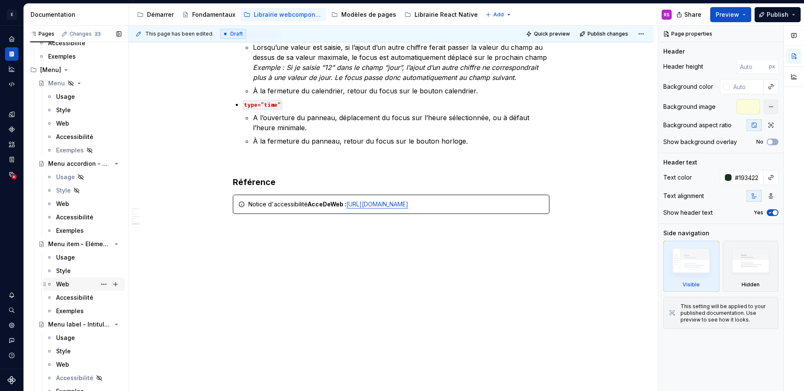
click at [70, 283] on div "Web" at bounding box center [88, 284] width 65 height 12
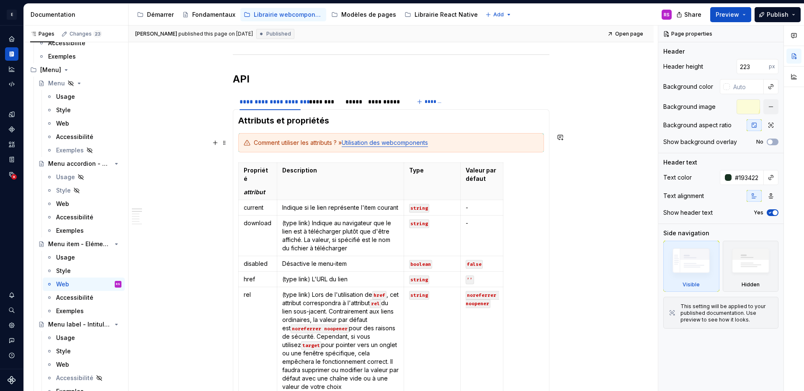
scroll to position [399, 0]
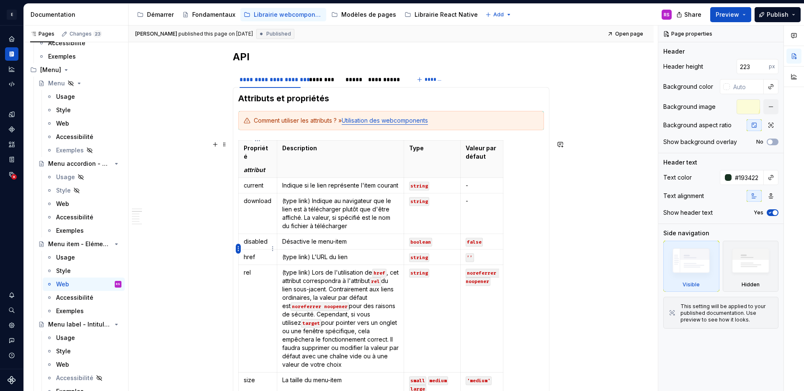
click at [237, 248] on html "E Design System de l'Autonomie RS Design system data Documentation Accessibilit…" at bounding box center [402, 195] width 804 height 391
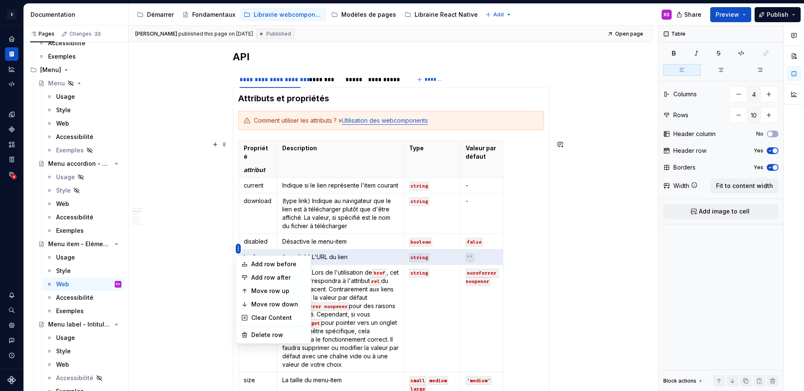
type textarea "*"
click at [268, 267] on div "Add row before" at bounding box center [278, 264] width 54 height 8
type input "11"
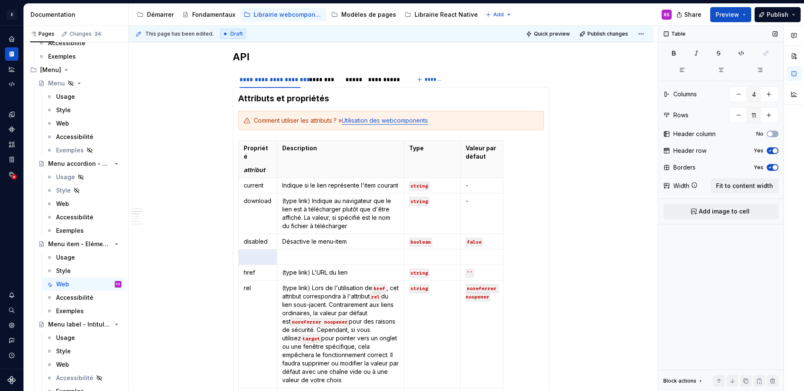
type textarea "*"
click at [261, 253] on p at bounding box center [258, 257] width 28 height 8
click at [332, 253] on p at bounding box center [340, 257] width 116 height 8
paste div
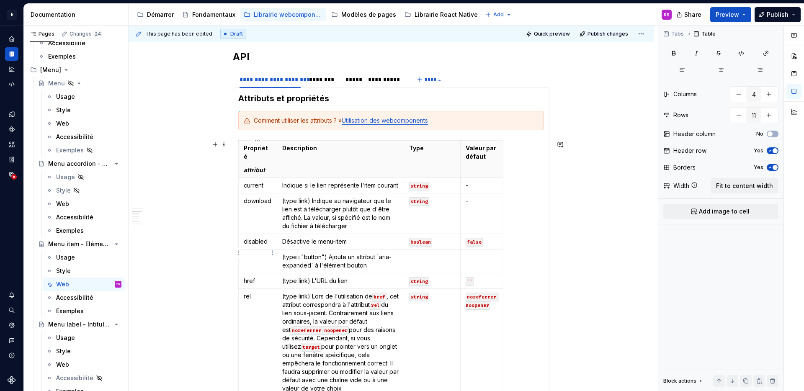
click at [256, 253] on td at bounding box center [258, 262] width 39 height 24
click at [421, 238] on code "boolean" at bounding box center [420, 242] width 23 height 9
copy code "boolean"
click at [422, 250] on td at bounding box center [432, 262] width 57 height 24
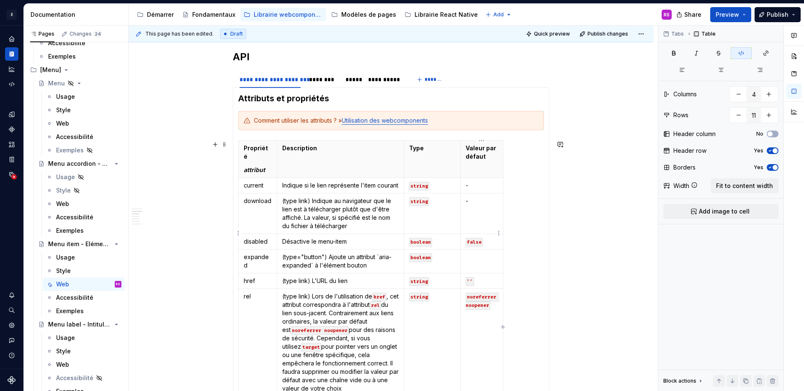
click at [470, 238] on code "false" at bounding box center [474, 242] width 17 height 9
copy code "false"
click at [471, 253] on p at bounding box center [482, 257] width 32 height 8
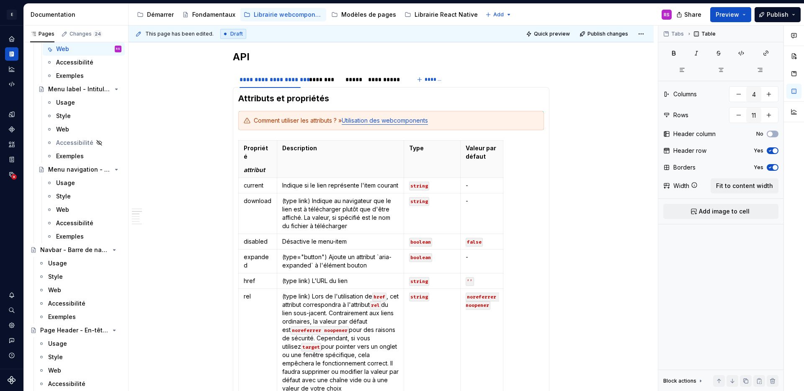
scroll to position [4754, 0]
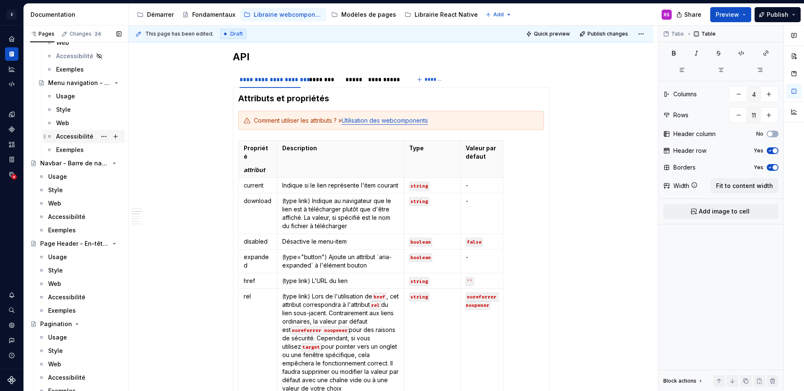
click at [70, 142] on div "Accessibilité" at bounding box center [88, 137] width 65 height 12
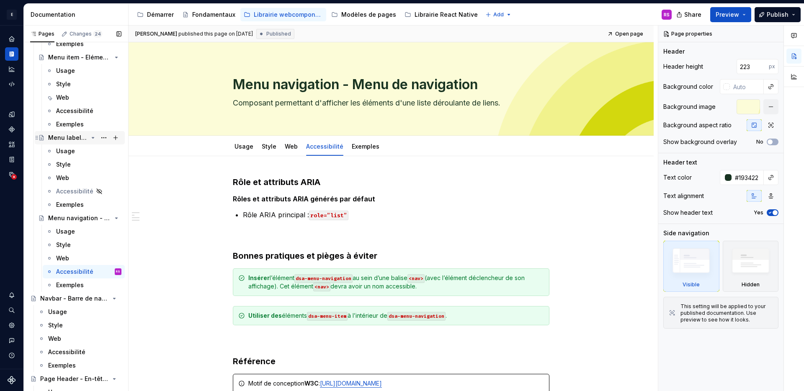
scroll to position [4612, 0]
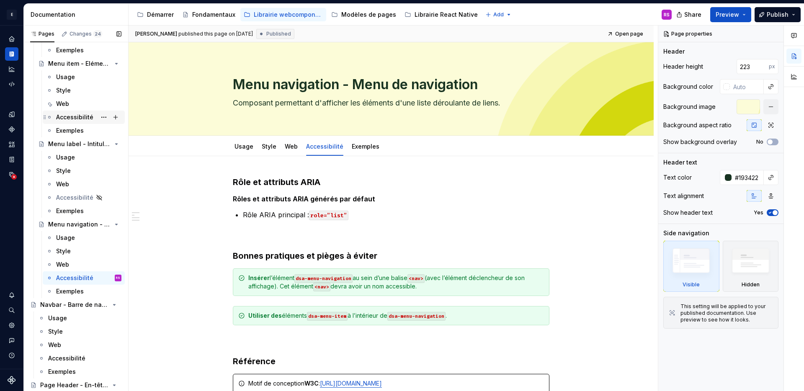
click at [69, 118] on div "Accessibilité" at bounding box center [74, 117] width 37 height 8
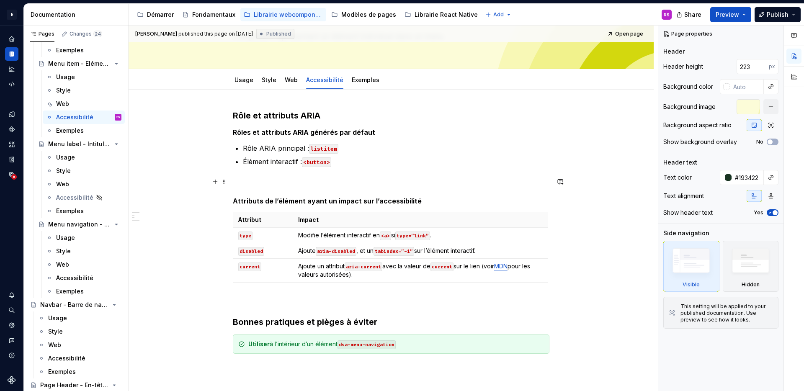
scroll to position [162, 0]
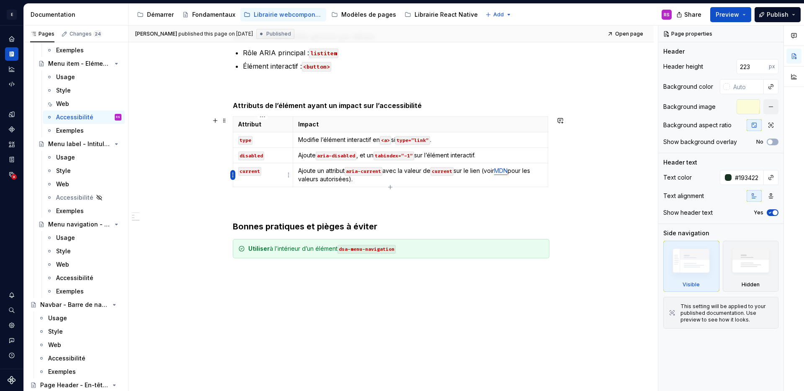
click at [232, 176] on html "E Design System de l'Autonomie RS Design system data Documentation Accessibilit…" at bounding box center [402, 195] width 804 height 391
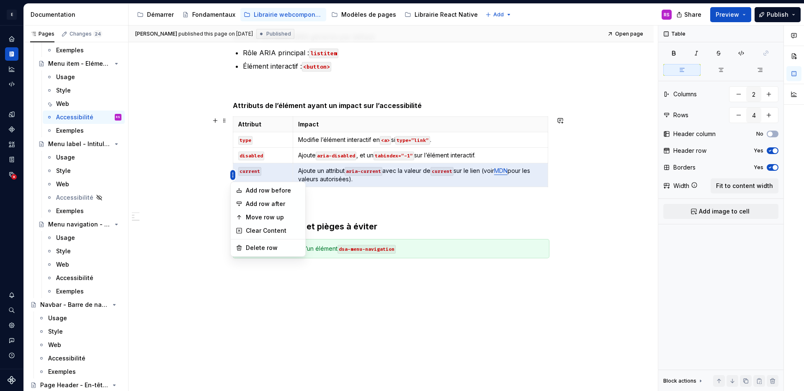
type textarea "*"
click at [287, 204] on div "Add row after" at bounding box center [273, 204] width 54 height 8
type input "5"
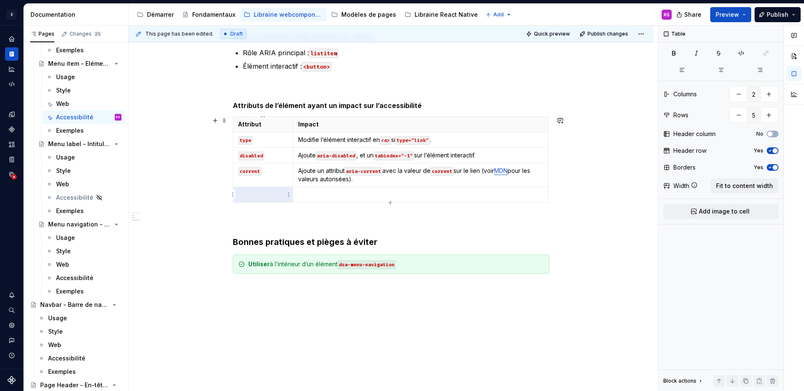
click at [261, 196] on p at bounding box center [262, 194] width 49 height 8
click at [366, 198] on p at bounding box center [420, 194] width 244 height 8
click at [391, 194] on p "Ajoute un attribut `aria-expanded` à l'élément bouton" at bounding box center [420, 194] width 244 height 8
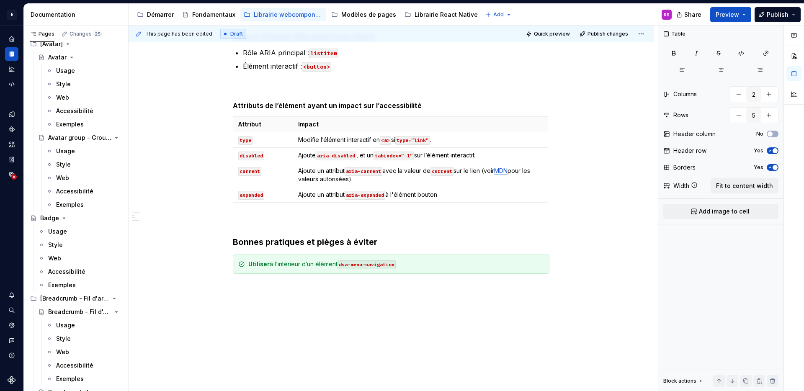
scroll to position [142, 0]
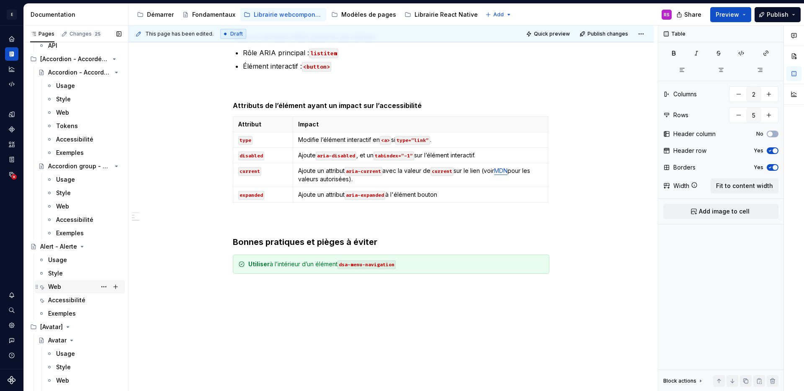
click at [62, 288] on div "Web" at bounding box center [84, 287] width 73 height 12
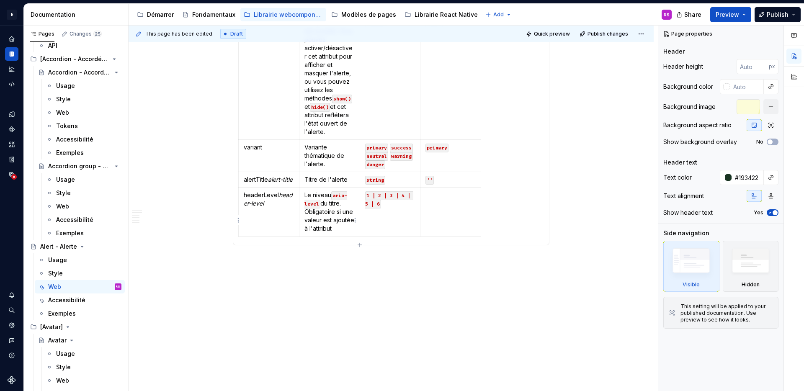
scroll to position [481, 0]
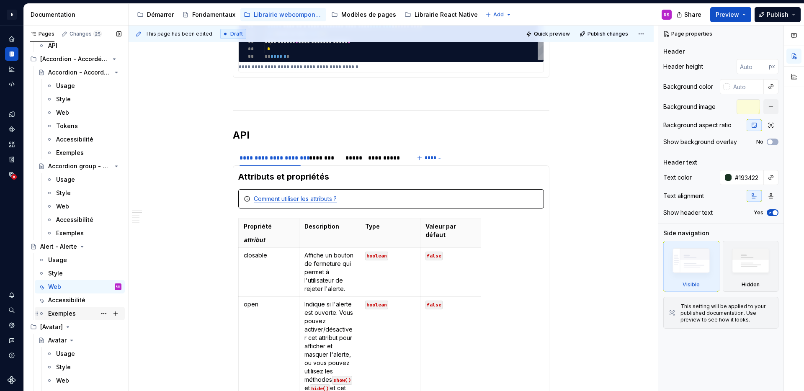
click at [73, 308] on div "Exemples" at bounding box center [84, 314] width 73 height 12
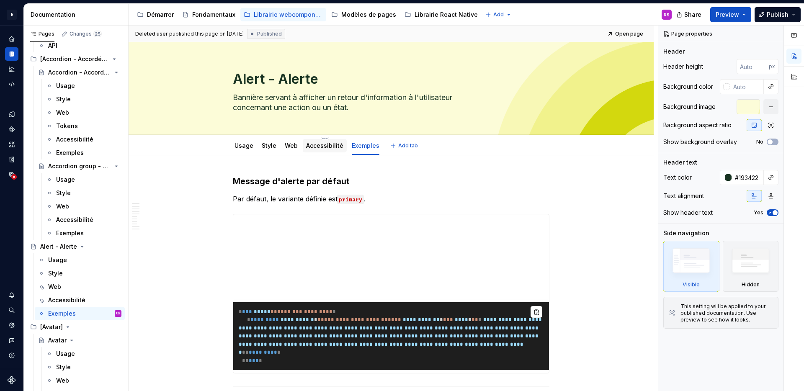
click at [315, 145] on link "Accessibilité" at bounding box center [324, 145] width 37 height 7
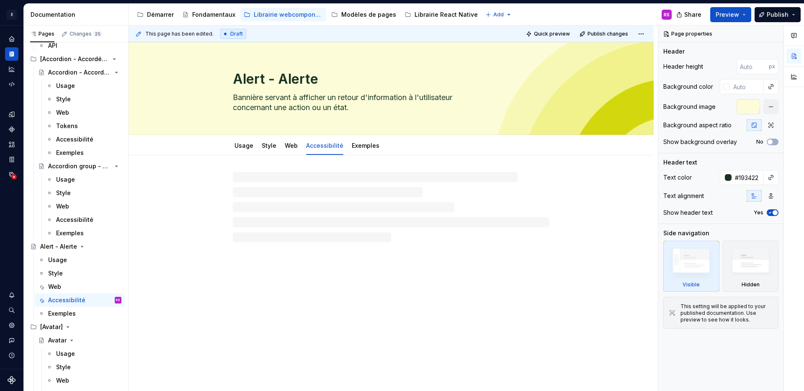
type textarea "*"
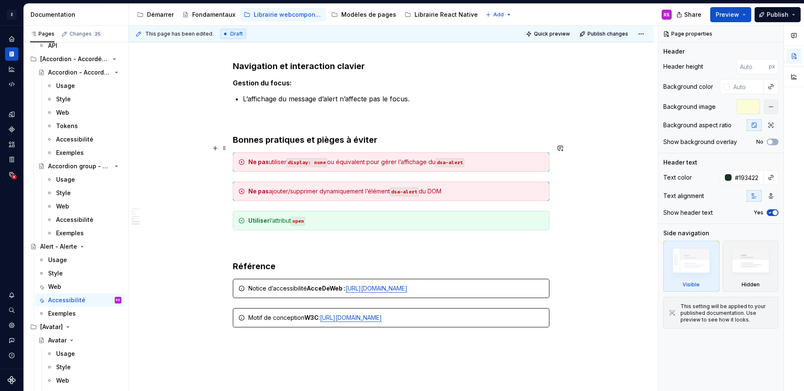
scroll to position [435, 0]
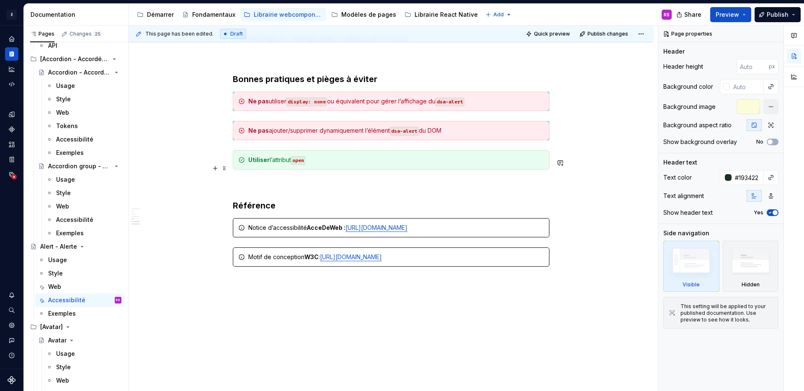
click at [339, 170] on div "Utiliser l’attribut open" at bounding box center [391, 159] width 317 height 19
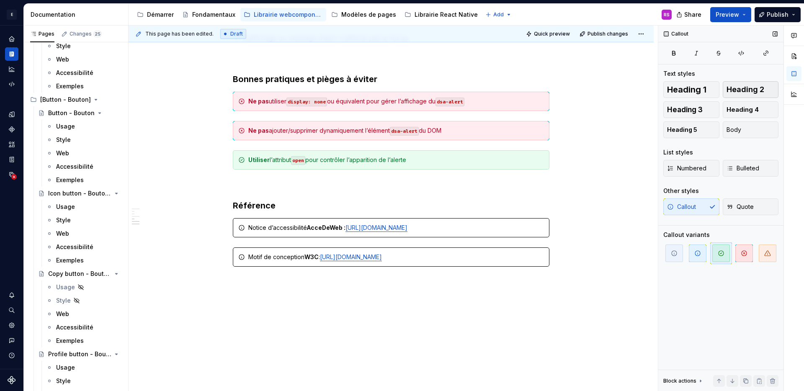
scroll to position [947, 0]
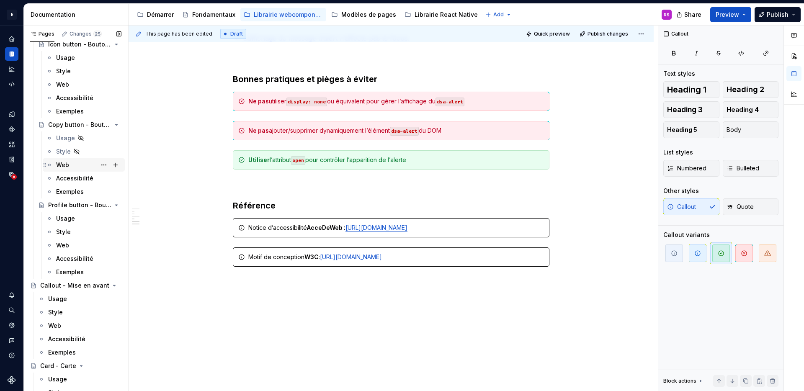
click at [72, 170] on div "Web" at bounding box center [88, 165] width 65 height 12
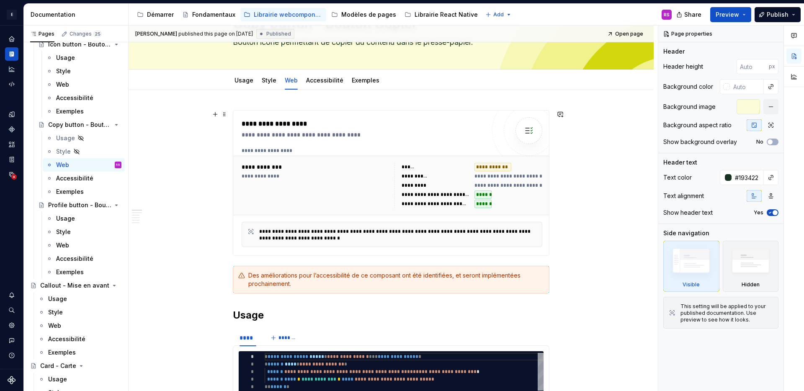
scroll to position [56, 0]
click at [226, 277] on span at bounding box center [224, 275] width 7 height 12
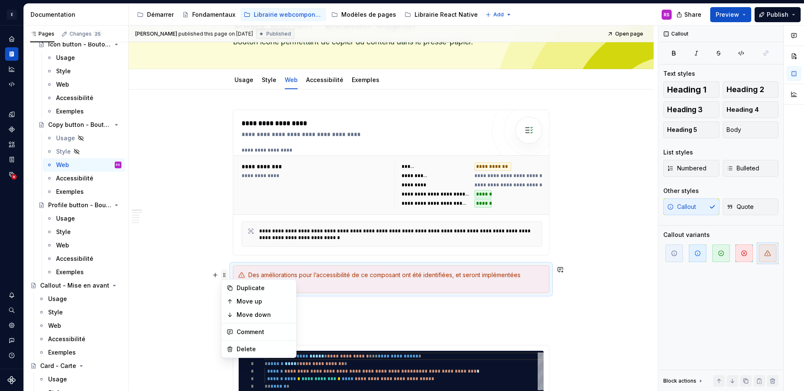
type textarea "*"
click at [244, 345] on div "Delete" at bounding box center [264, 349] width 54 height 8
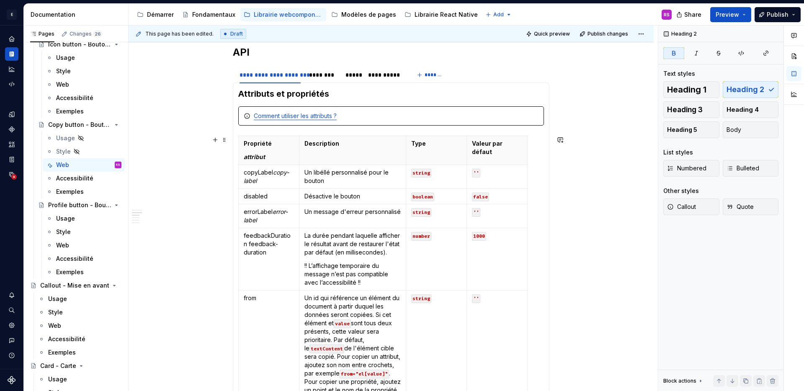
scroll to position [455, 0]
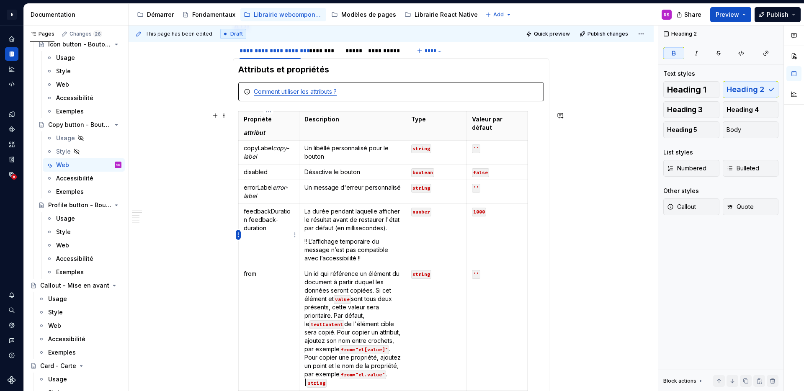
click at [239, 232] on html "E Design System de l'Autonomie RS Design system data Documentation Accessibilit…" at bounding box center [402, 195] width 804 height 391
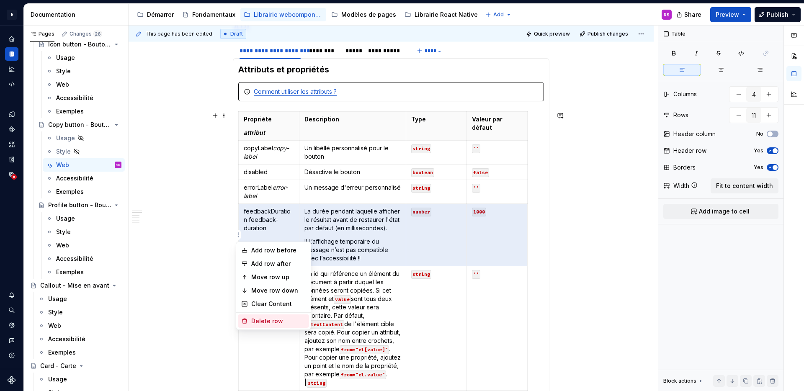
click at [275, 317] on div "Delete row" at bounding box center [278, 321] width 54 height 8
type input "10"
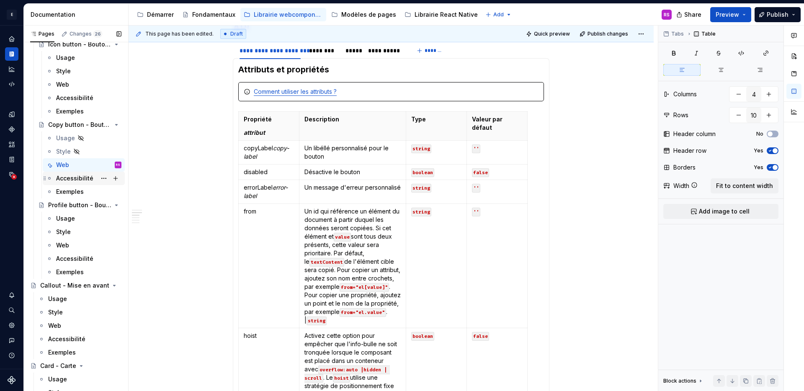
click at [64, 176] on div "Accessibilité" at bounding box center [74, 178] width 37 height 8
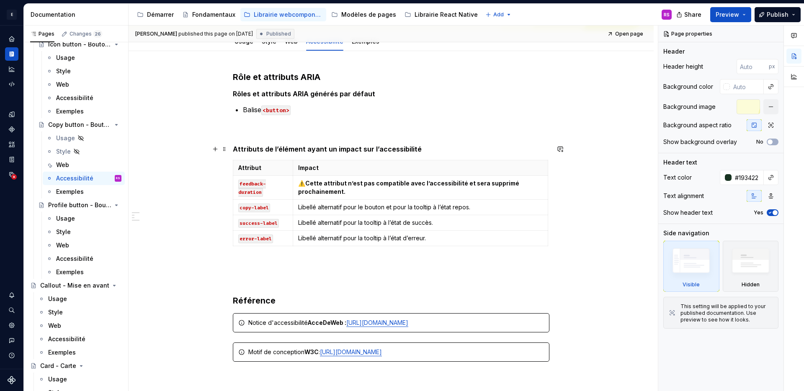
scroll to position [159, 0]
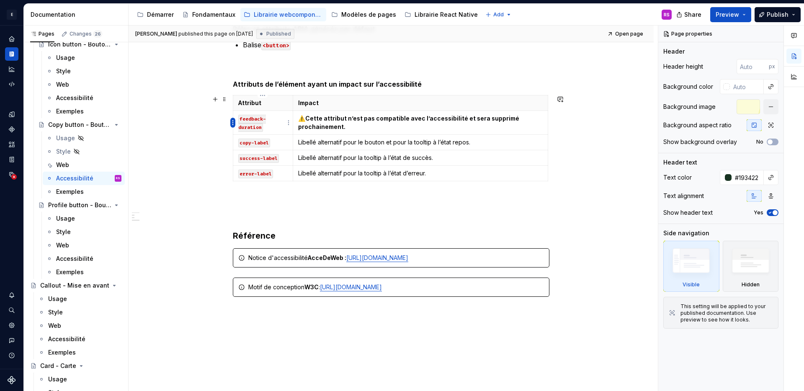
click at [234, 125] on html "E Design System de l'Autonomie RS Design system data Documentation Accessibilit…" at bounding box center [402, 195] width 804 height 391
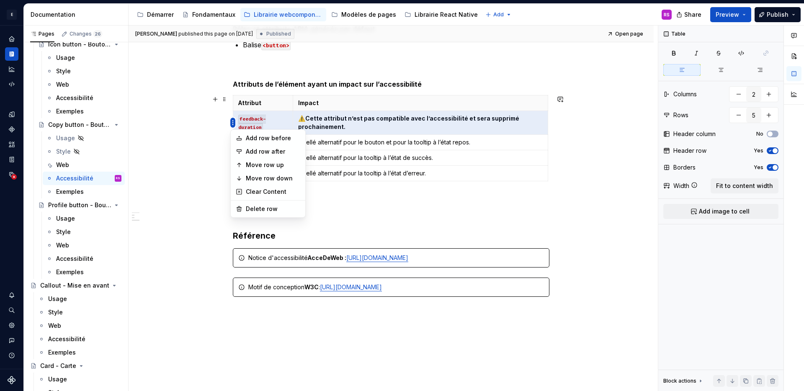
type textarea "*"
click at [274, 211] on div "Delete row" at bounding box center [273, 209] width 54 height 8
type input "4"
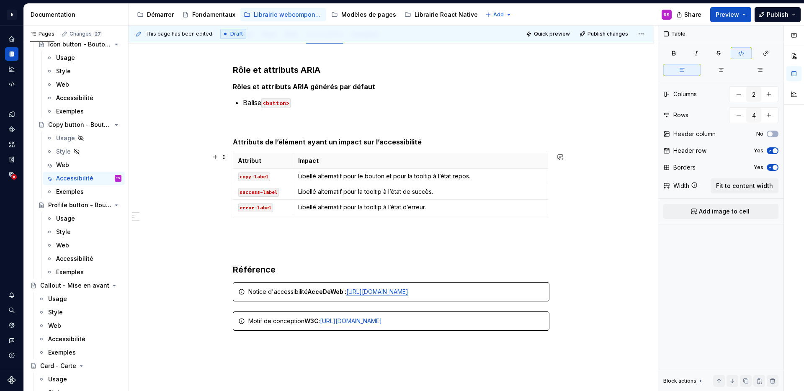
scroll to position [0, 0]
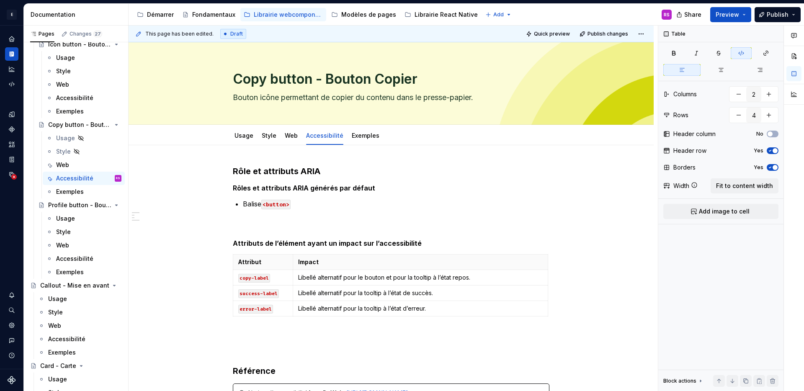
type textarea "*"
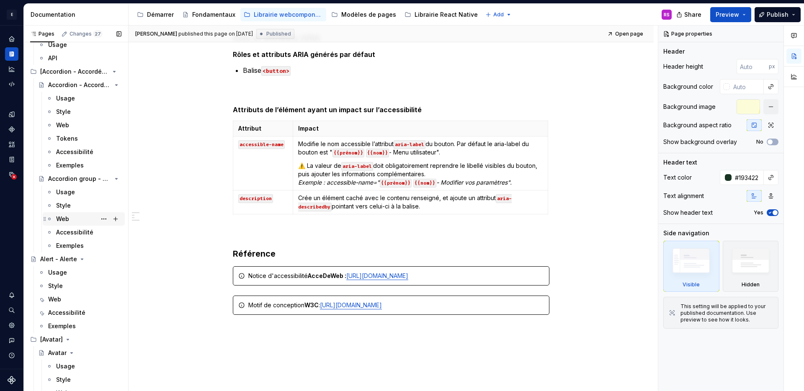
scroll to position [150, 0]
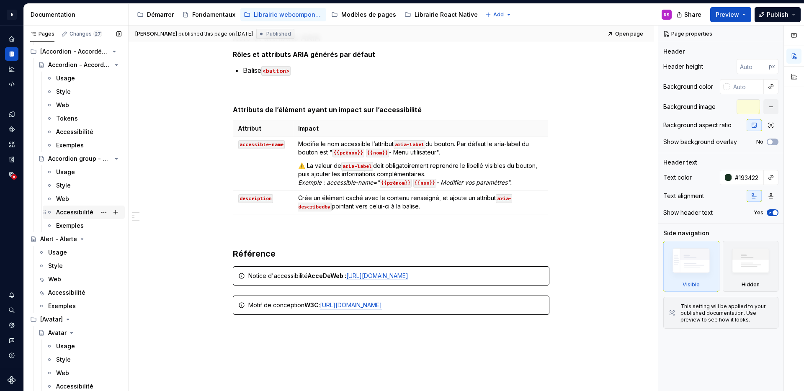
click at [72, 213] on div "Accessibilité" at bounding box center [74, 212] width 37 height 8
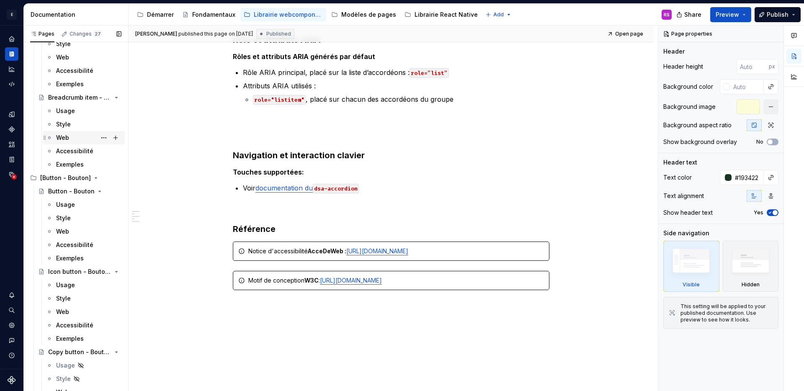
scroll to position [730, 0]
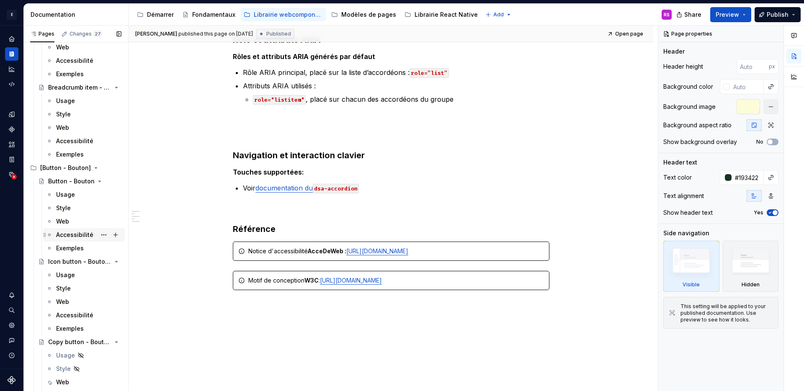
click at [77, 237] on div "Accessibilité" at bounding box center [74, 235] width 37 height 8
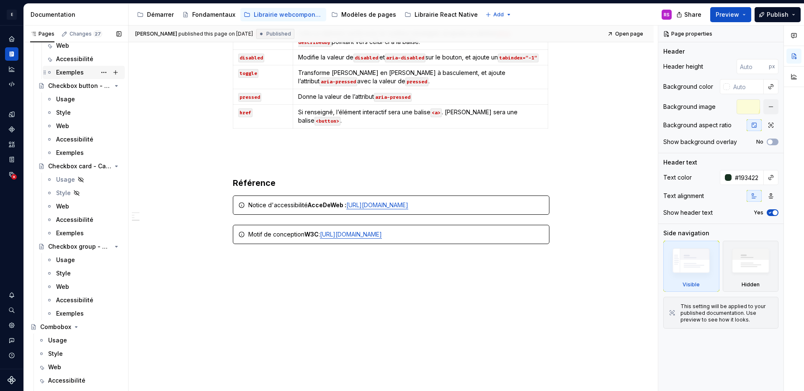
scroll to position [1722, 0]
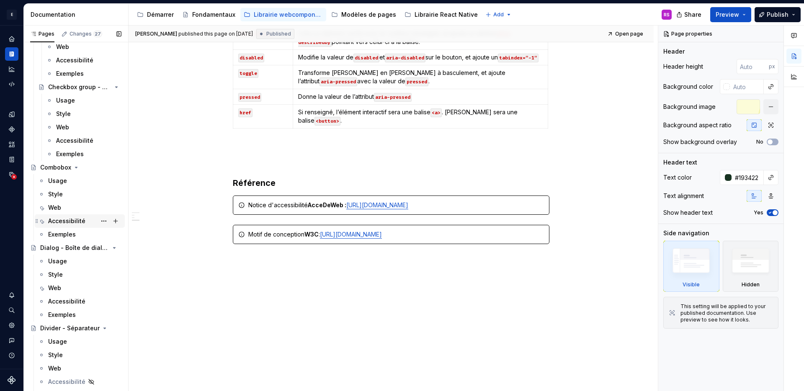
click at [79, 224] on div "Accessibilité" at bounding box center [66, 221] width 37 height 8
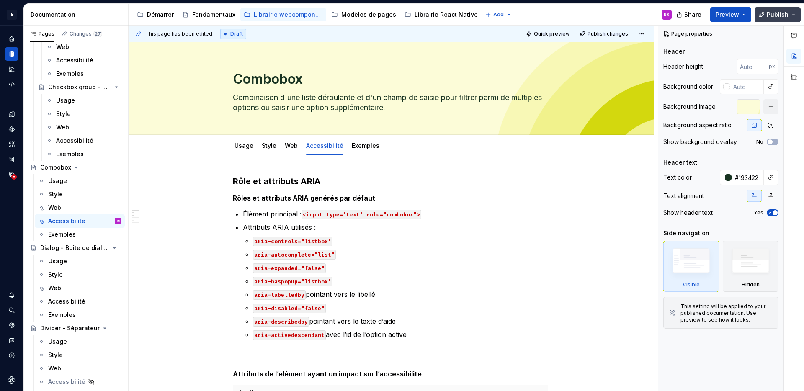
click at [764, 20] on button "Publish" at bounding box center [777, 14] width 46 height 15
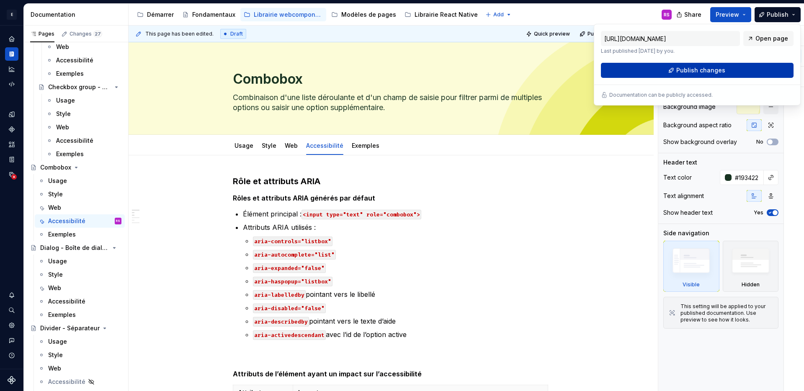
click at [681, 72] on span "Publish changes" at bounding box center [700, 70] width 49 height 8
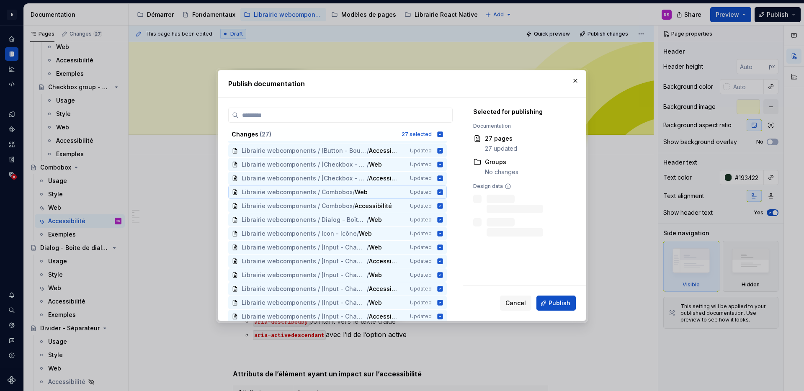
scroll to position [195, 0]
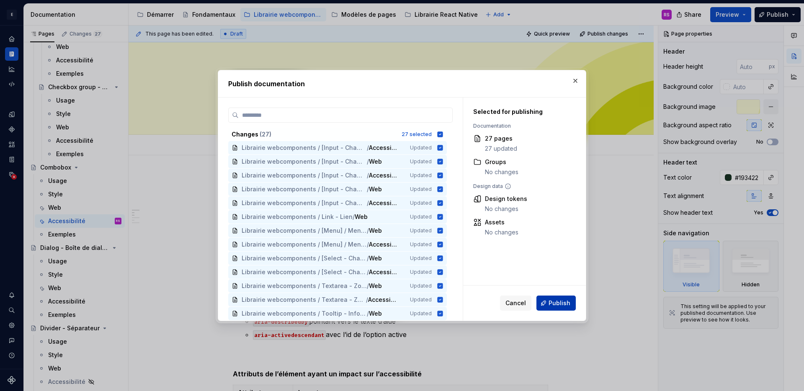
click at [555, 304] on span "Publish" at bounding box center [559, 303] width 22 height 8
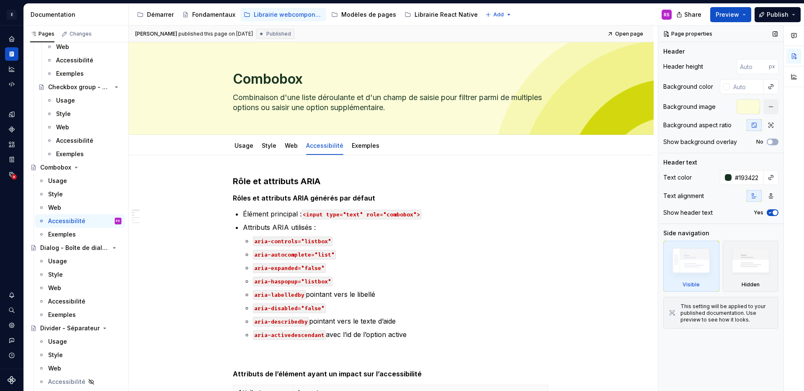
type textarea "*"
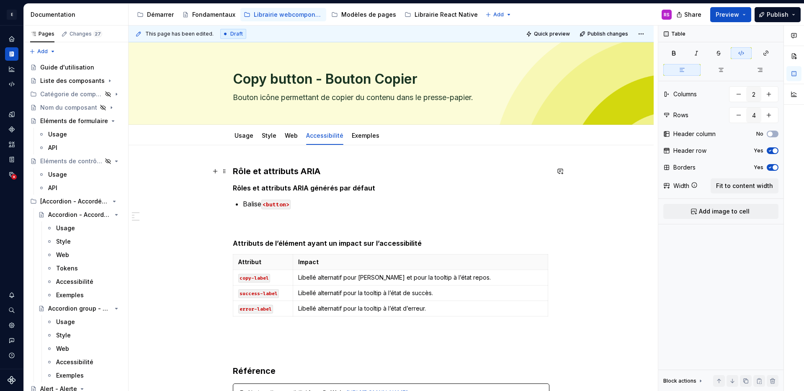
scroll to position [947, 0]
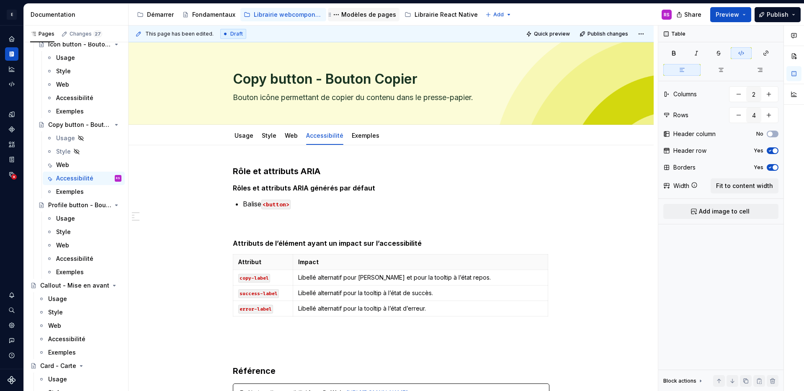
click at [341, 13] on div "Modèles de pages" at bounding box center [368, 14] width 55 height 8
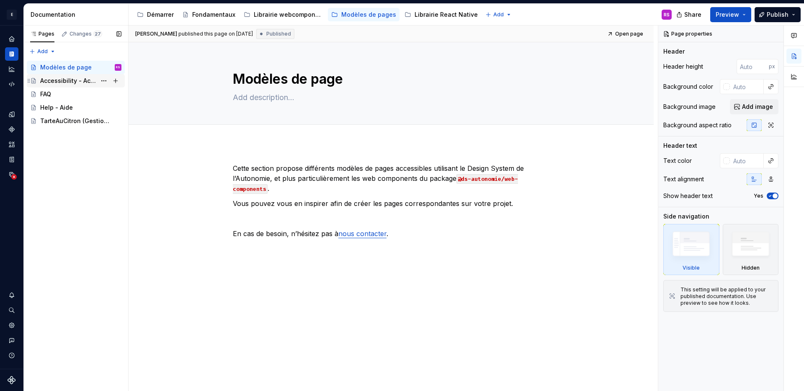
click at [69, 81] on div "Accessibility - Accessibilité" at bounding box center [68, 81] width 56 height 8
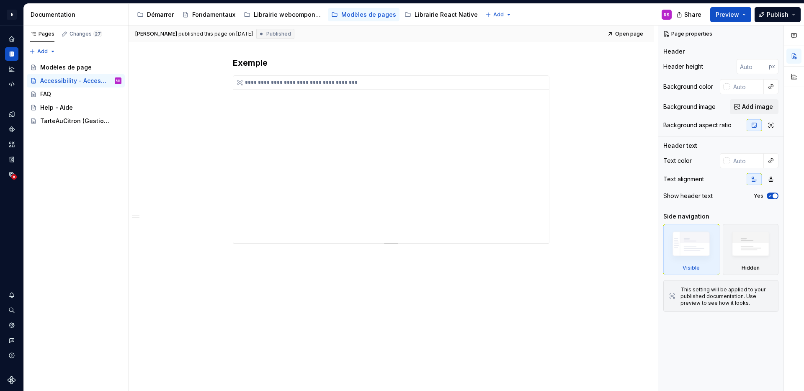
scroll to position [4331, 0]
click at [44, 95] on div "FAQ" at bounding box center [45, 94] width 11 height 8
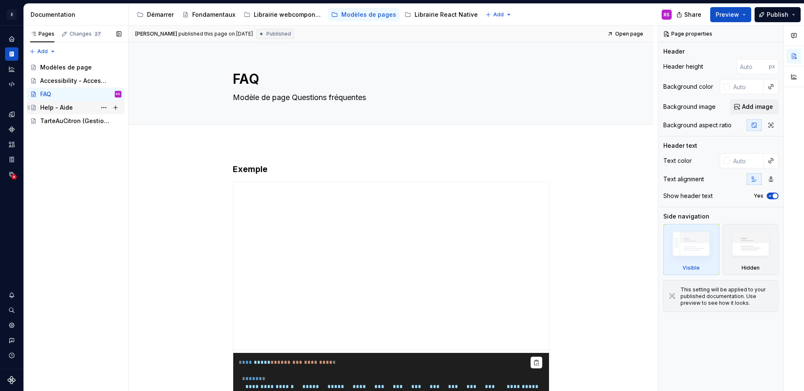
click at [69, 108] on div "Help - Aide" at bounding box center [56, 107] width 33 height 8
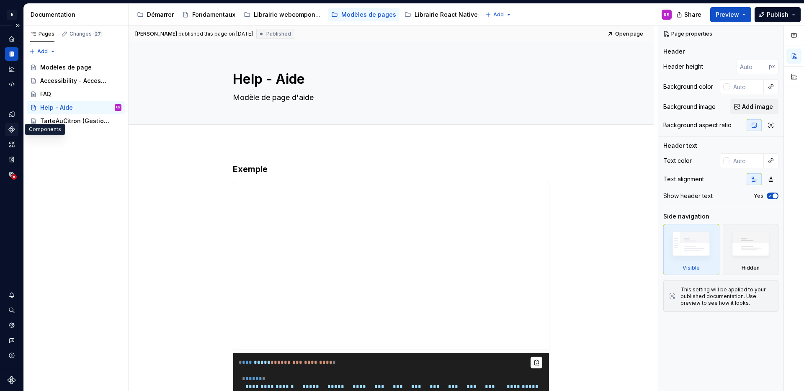
type textarea "*"
click at [12, 128] on icon "Components" at bounding box center [11, 128] width 5 height 5
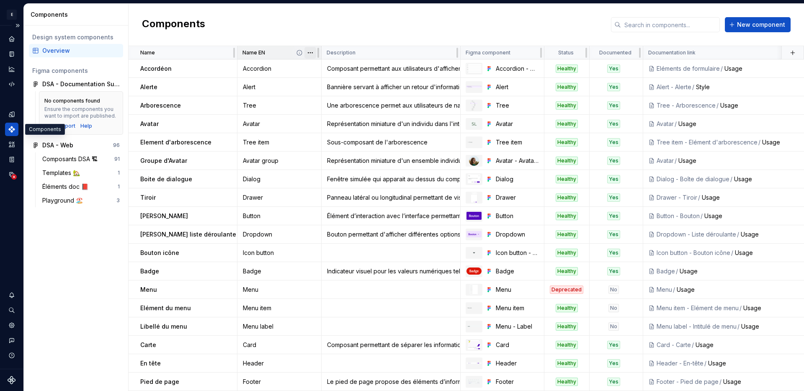
click at [313, 51] on html "E Design System de l'Autonomie RS Design system data Components Design system c…" at bounding box center [402, 195] width 804 height 391
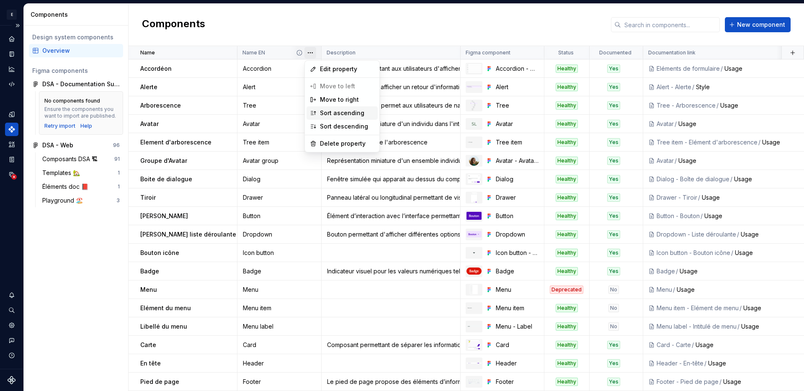
click at [337, 112] on div "Sort ascending" at bounding box center [347, 113] width 54 height 8
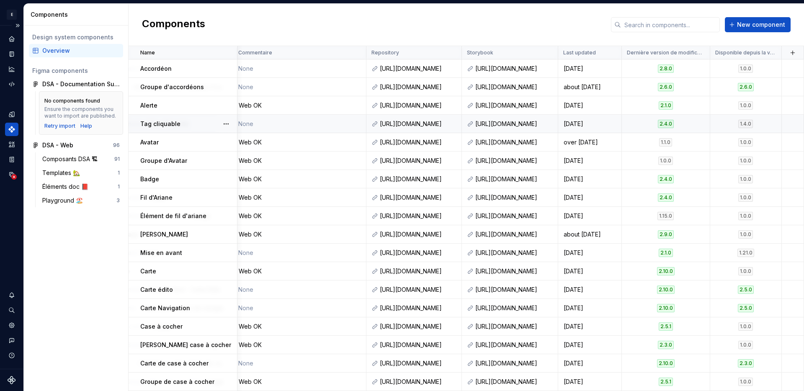
scroll to position [0, 588]
click at [697, 57] on html "E Design System de l'Autonomie RS Design system data Components Design system c…" at bounding box center [402, 195] width 804 height 391
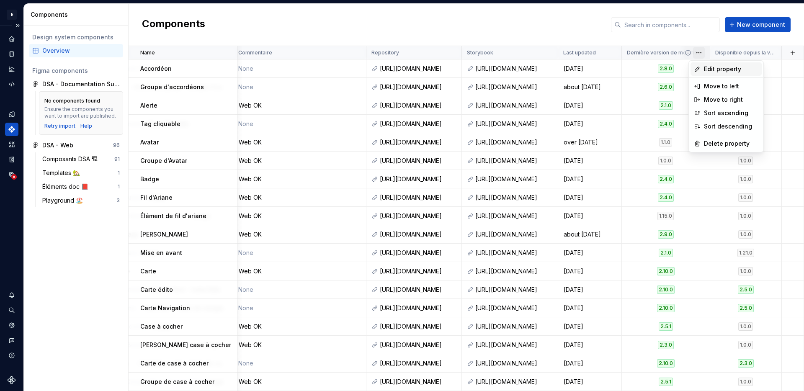
click at [703, 73] on div "Edit property" at bounding box center [725, 68] width 71 height 13
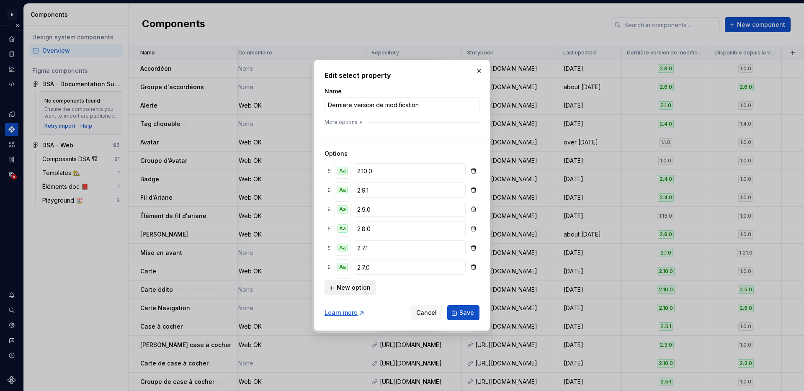
click at [358, 286] on span "New option" at bounding box center [354, 288] width 34 height 8
click at [373, 265] on input "Option #44" at bounding box center [410, 265] width 112 height 15
type input "2.11.0"
click at [348, 268] on button "Aa" at bounding box center [342, 265] width 15 height 15
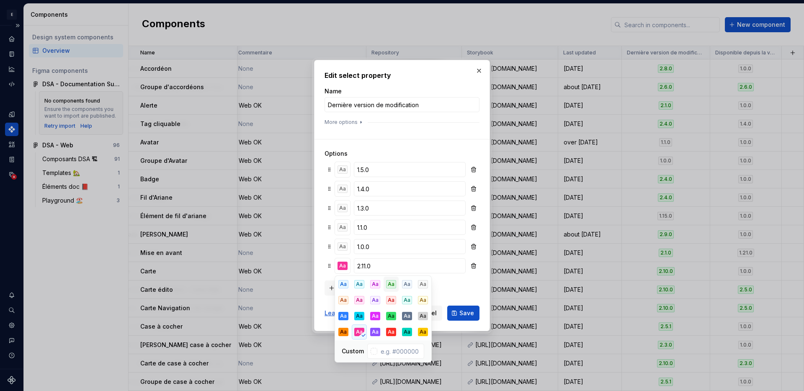
click at [390, 286] on div "Aa" at bounding box center [391, 284] width 10 height 8
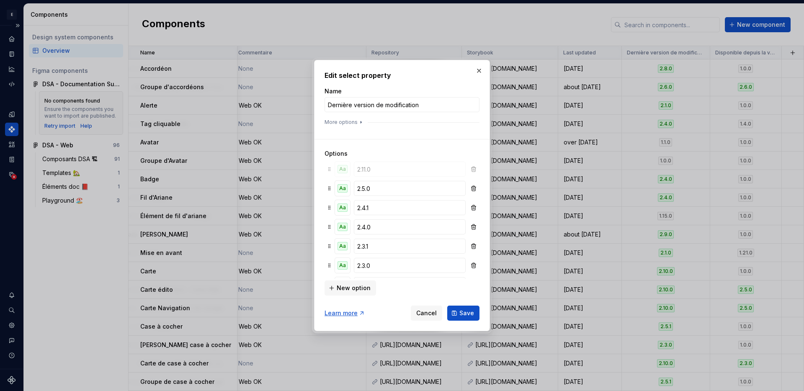
scroll to position [0, 0]
click at [465, 316] on span "Save" at bounding box center [466, 313] width 15 height 8
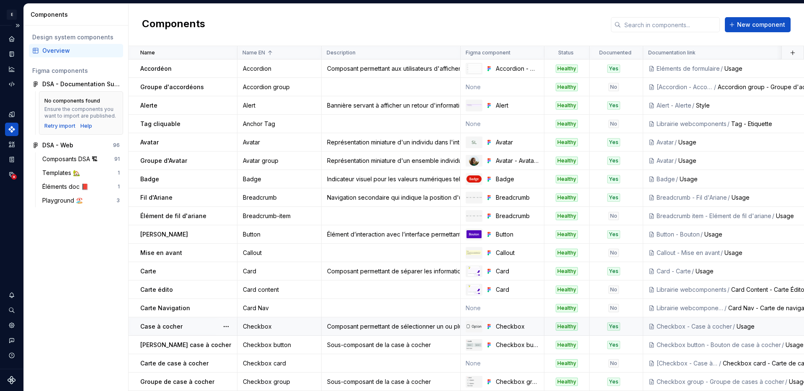
scroll to position [159, 0]
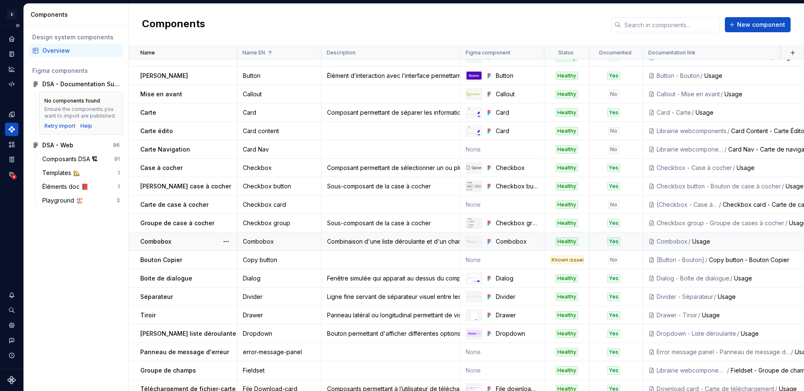
click at [265, 237] on td "Combobox" at bounding box center [279, 241] width 84 height 18
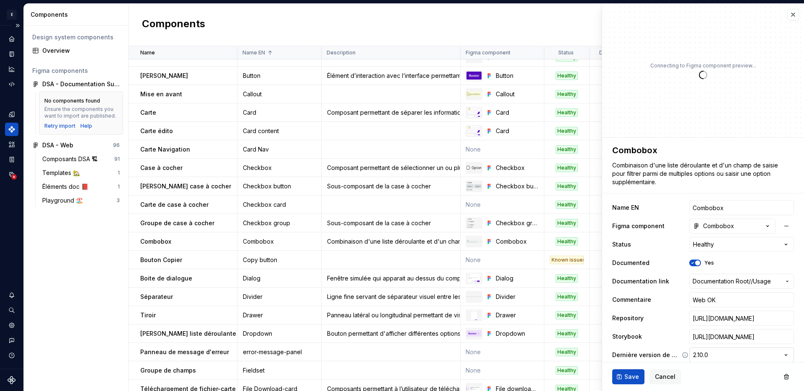
click at [712, 358] on html "E Design System de l'Autonomie RS Design system data Components Design system c…" at bounding box center [402, 195] width 804 height 391
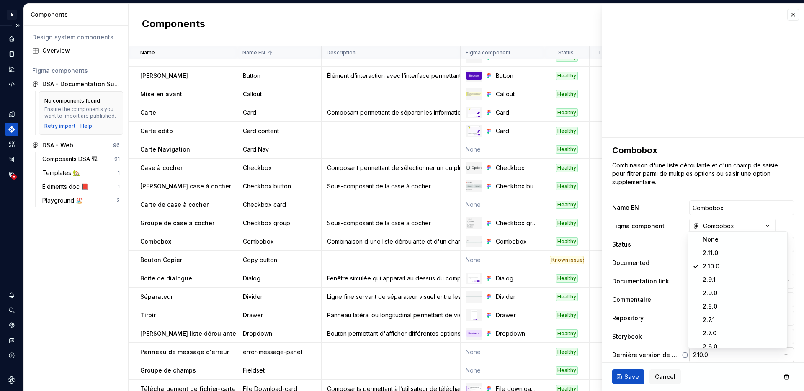
type textarea "*"
select select "**********"
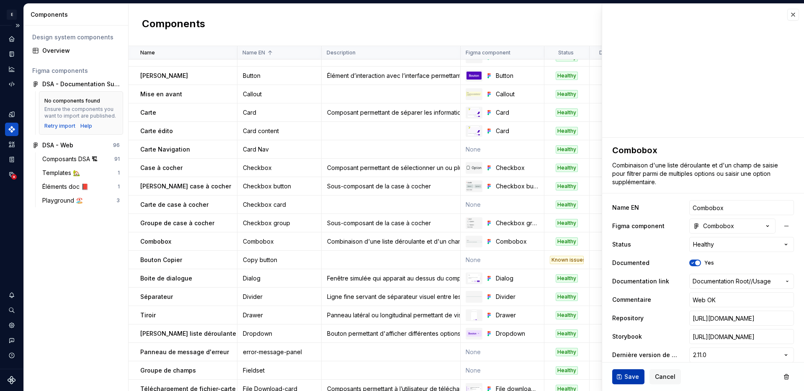
click at [627, 374] on span "Save" at bounding box center [631, 377] width 15 height 8
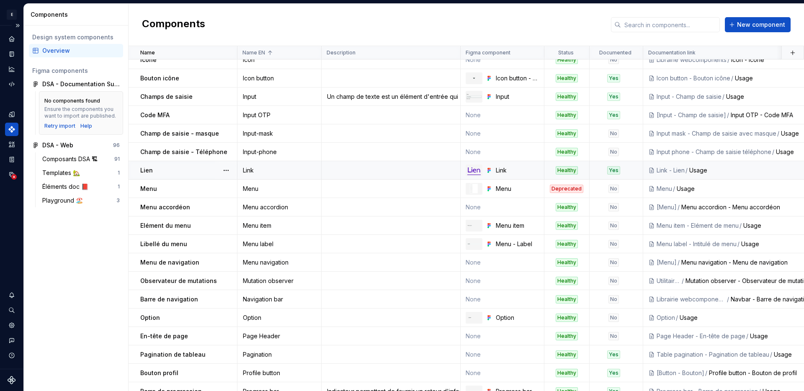
scroll to position [766, 0]
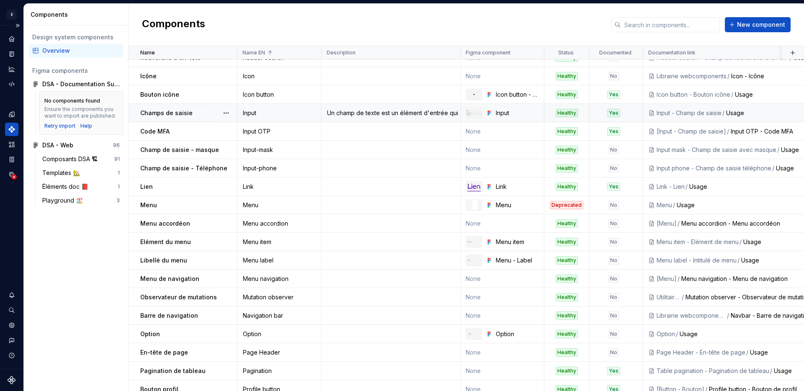
click at [300, 116] on div "Input" at bounding box center [279, 113] width 83 height 8
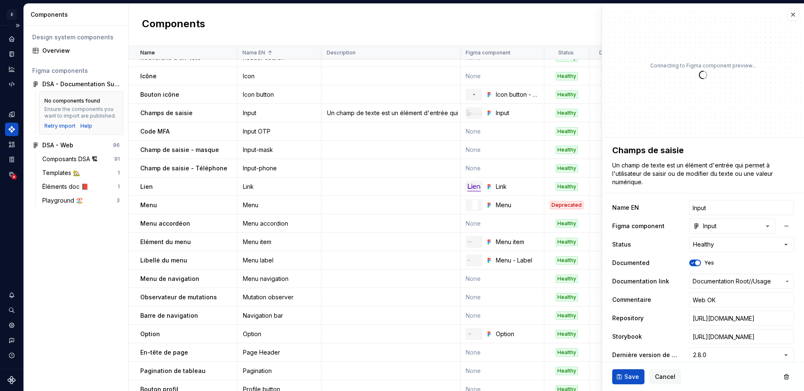
type textarea "*"
click at [710, 355] on html "E Design System de l'Autonomie RS Design system data Components Design system c…" at bounding box center [402, 195] width 804 height 391
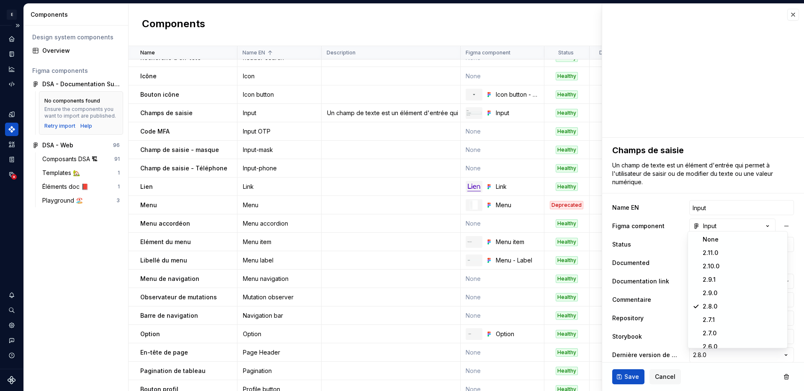
select select "**********"
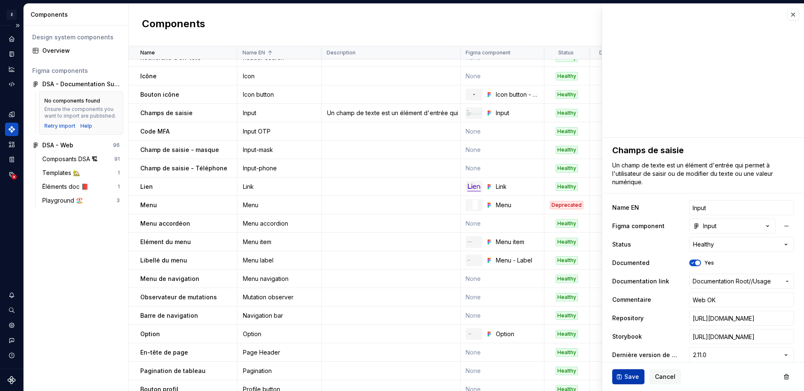
click at [631, 379] on span "Save" at bounding box center [631, 377] width 15 height 8
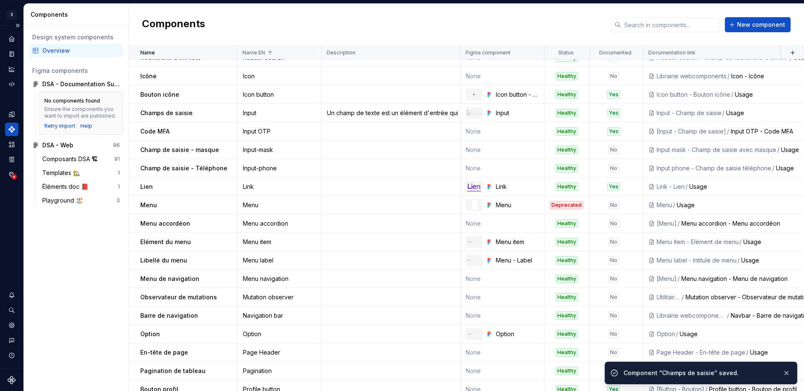
click at [265, 129] on div "Input OTP" at bounding box center [279, 131] width 83 height 8
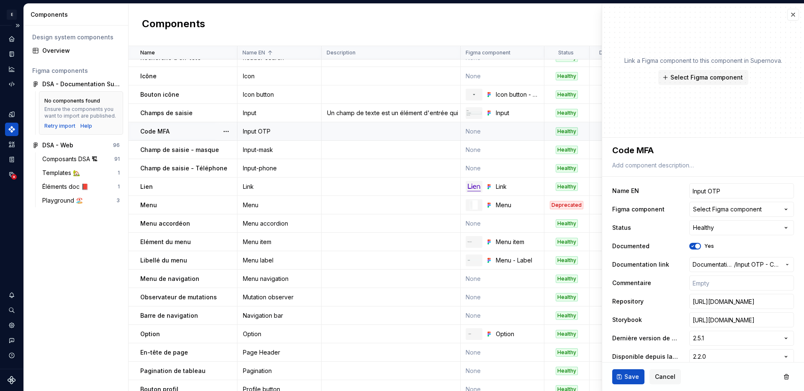
type textarea "*"
click at [705, 335] on html "E Design System de l'Autonomie RS Design system data Components Design system c…" at bounding box center [402, 195] width 804 height 391
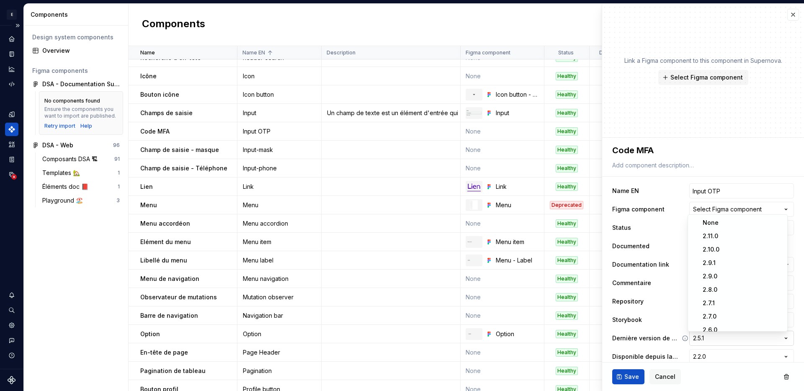
scroll to position [18, 0]
select select "**********"
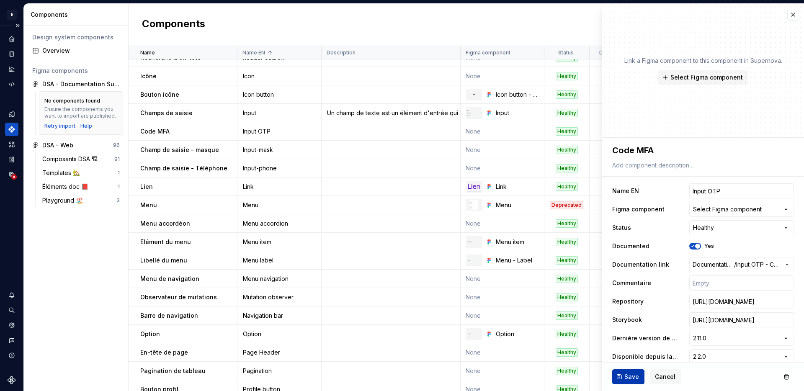
click at [628, 374] on span "Save" at bounding box center [631, 377] width 15 height 8
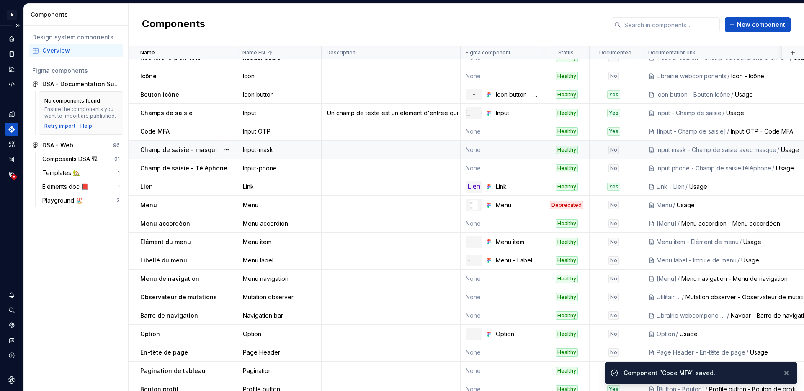
click at [270, 152] on div "Input-mask" at bounding box center [279, 150] width 83 height 8
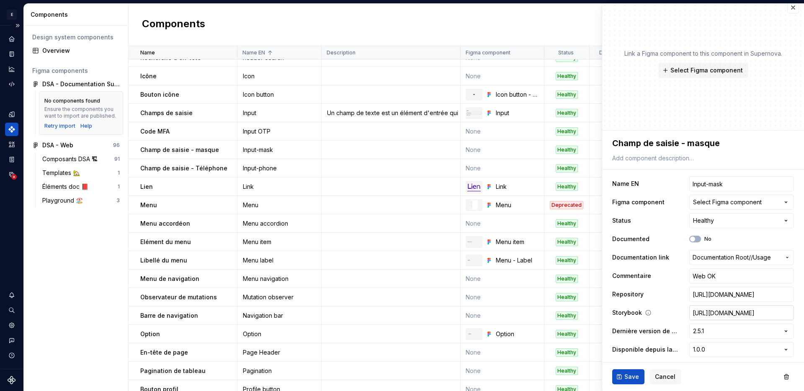
scroll to position [9, 0]
type textarea "*"
click at [699, 326] on html "E Design System de l'Autonomie RS Design system data Components Design system c…" at bounding box center [402, 195] width 804 height 391
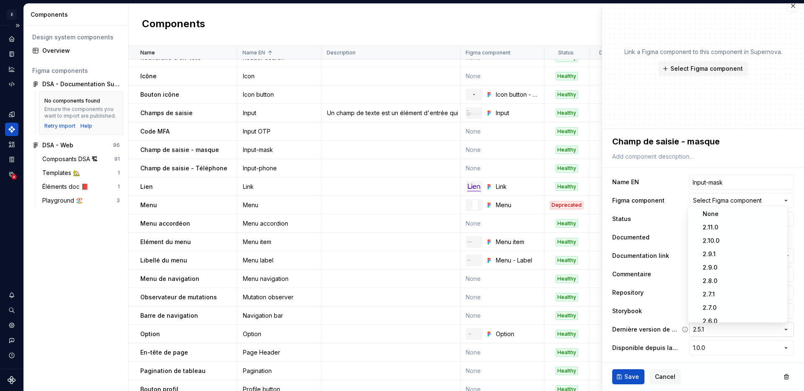
scroll to position [18, 0]
select select "**********"
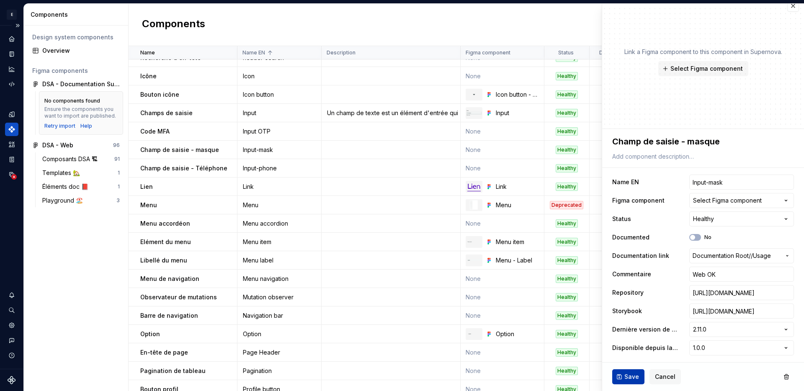
click at [640, 374] on button "Save" at bounding box center [628, 376] width 32 height 15
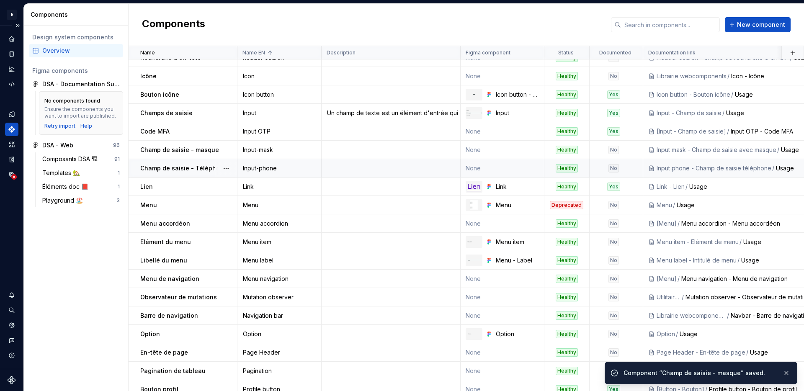
click at [275, 165] on div "Input-phone" at bounding box center [279, 168] width 83 height 8
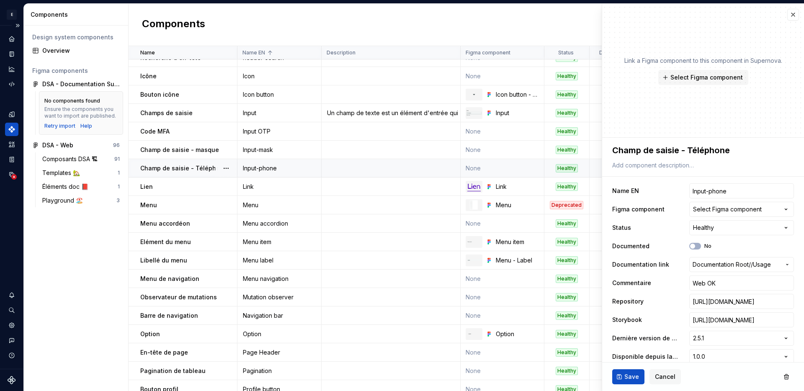
type textarea "*"
click at [741, 337] on html "E Design System de l'Autonomie RS Design system data Components Design system c…" at bounding box center [402, 195] width 804 height 391
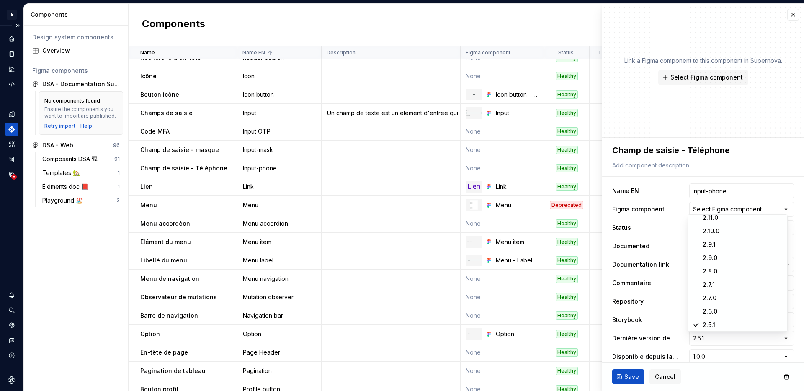
select select "**********"
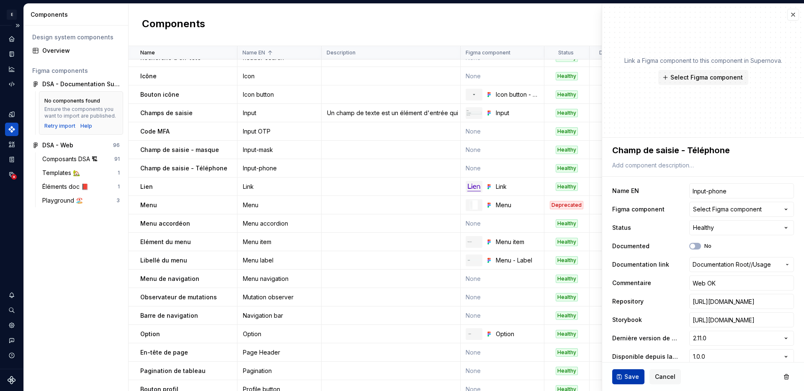
click at [632, 371] on button "Save" at bounding box center [628, 376] width 32 height 15
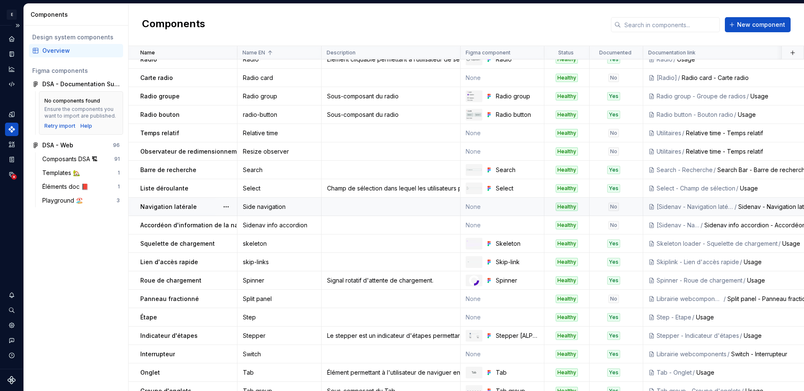
scroll to position [1101, 0]
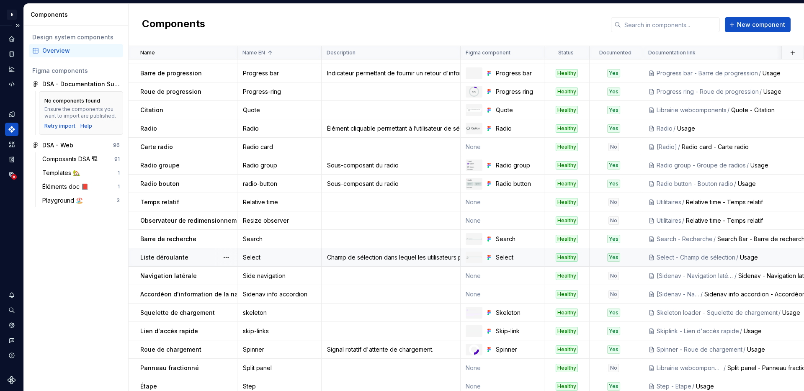
click at [266, 257] on div "Select" at bounding box center [279, 257] width 83 height 8
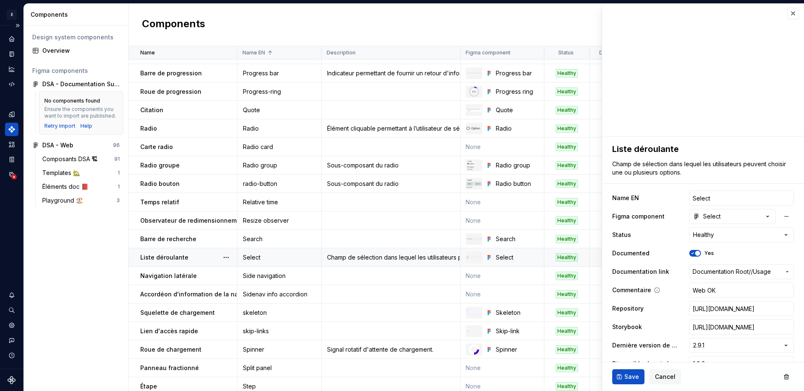
type textarea "*"
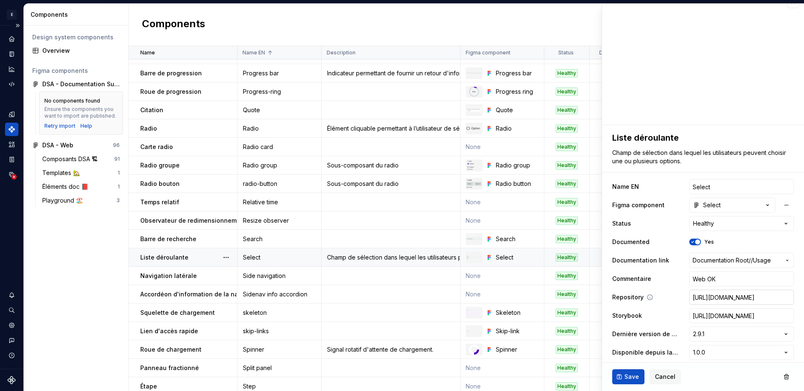
scroll to position [17, 0]
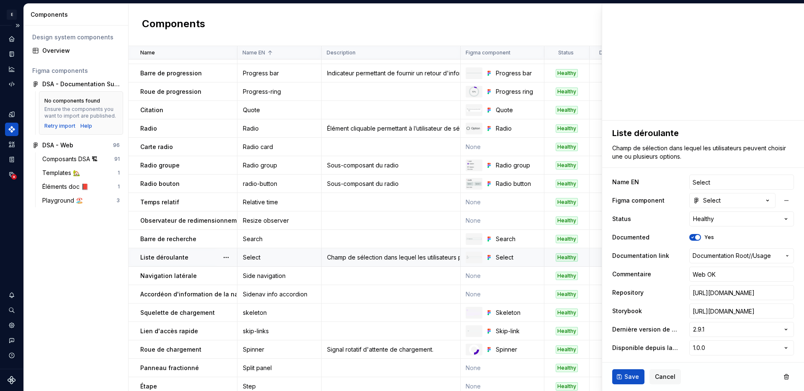
click at [703, 329] on html "E Design System de l'Autonomie RS Design system data Components Design system c…" at bounding box center [402, 195] width 804 height 391
select select "**********"
click at [630, 377] on span "Save" at bounding box center [631, 377] width 15 height 8
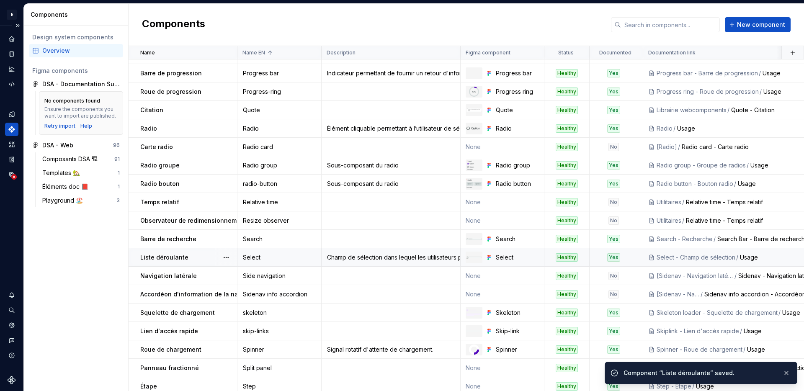
scroll to position [1441, 0]
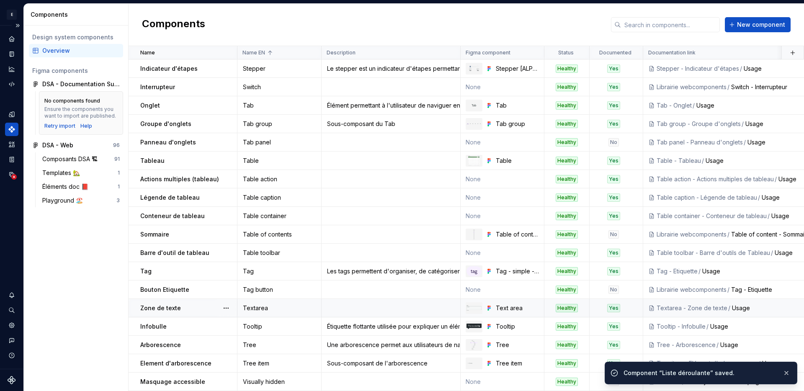
click at [269, 304] on div "Textarea" at bounding box center [279, 308] width 83 height 8
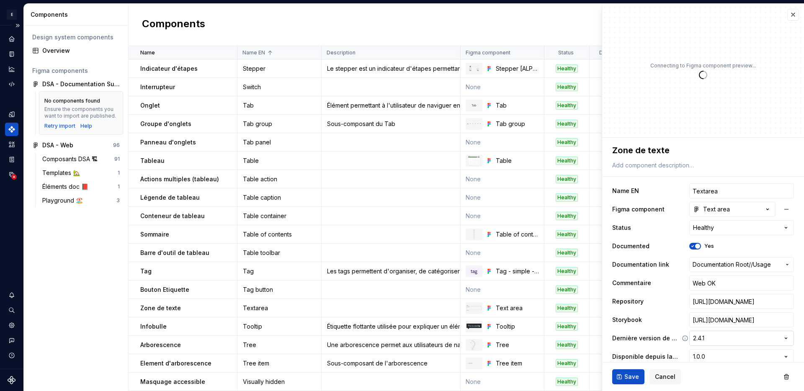
click at [736, 340] on html "E Design System de l'Autonomie RS Design system data Components Design system c…" at bounding box center [402, 195] width 804 height 391
type textarea "*"
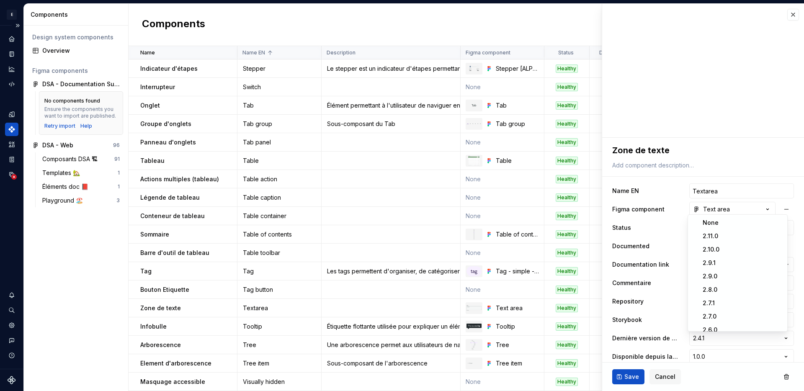
select select "**********"
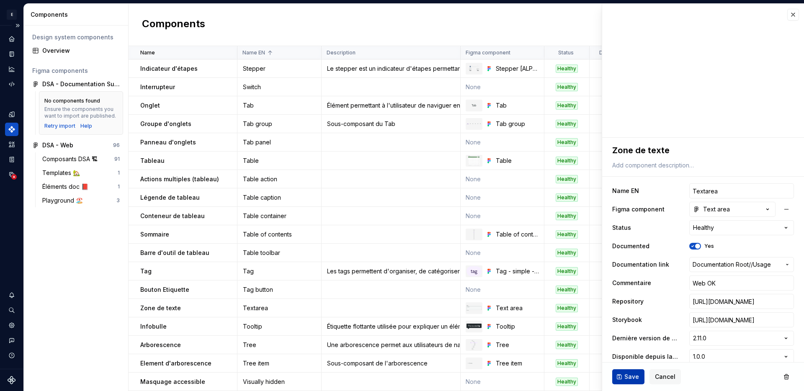
click at [627, 374] on span "Save" at bounding box center [631, 377] width 15 height 8
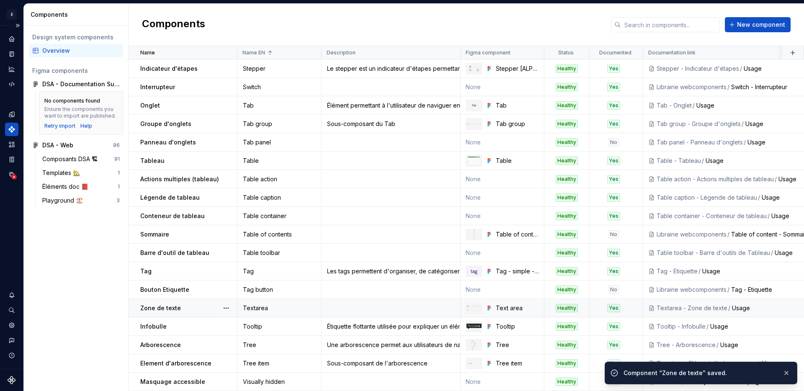
click at [274, 306] on div "Textarea" at bounding box center [279, 308] width 83 height 8
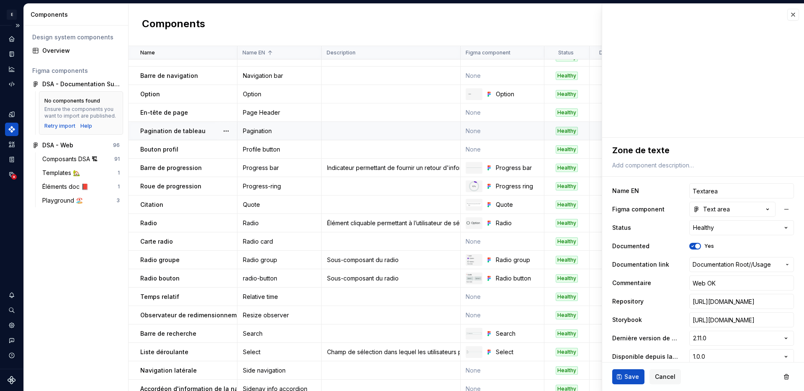
scroll to position [916, 0]
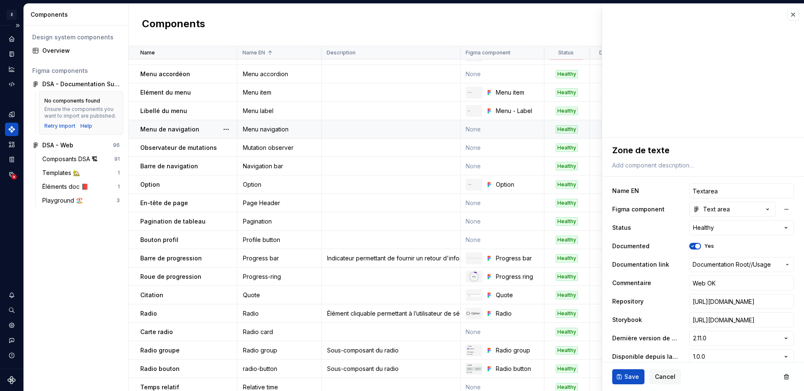
click at [273, 133] on div "Menu navigation" at bounding box center [279, 129] width 83 height 8
type textarea "*"
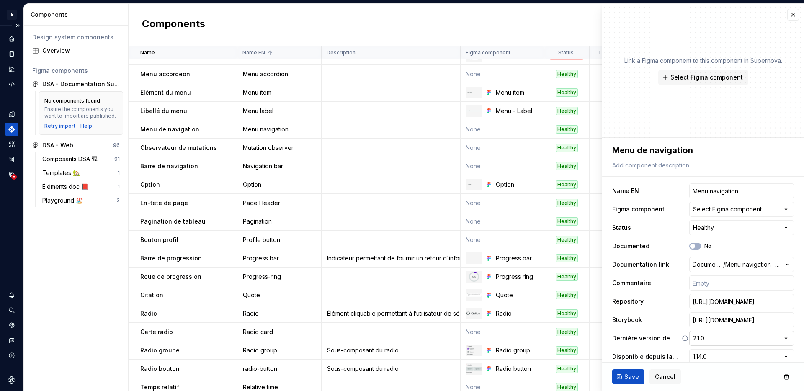
click at [736, 341] on html "E Design System de l'Autonomie RS Design system data Components Design system c…" at bounding box center [402, 195] width 804 height 391
select select "**********"
click at [633, 375] on span "Save" at bounding box center [631, 377] width 15 height 8
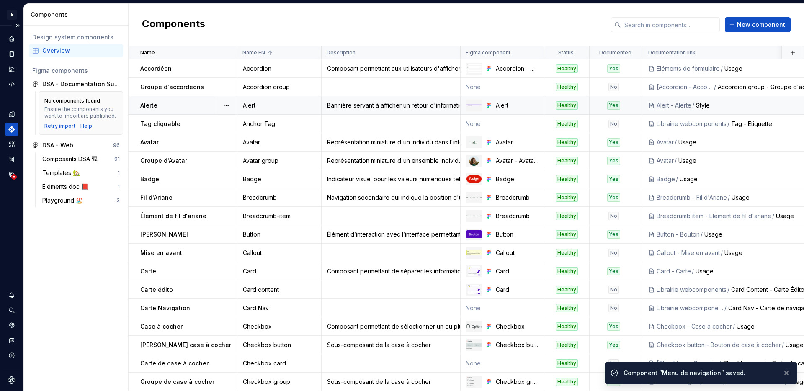
click at [269, 108] on div "Alert" at bounding box center [279, 105] width 83 height 8
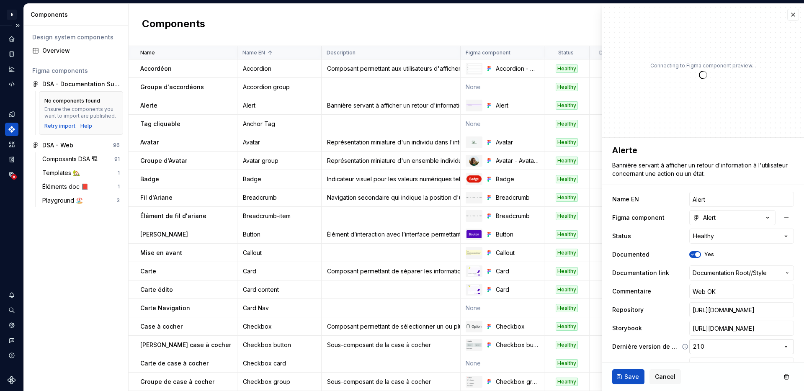
type textarea "*"
click at [704, 347] on html "E Design System de l'Autonomie RS Design system data Components Design system c…" at bounding box center [402, 195] width 804 height 391
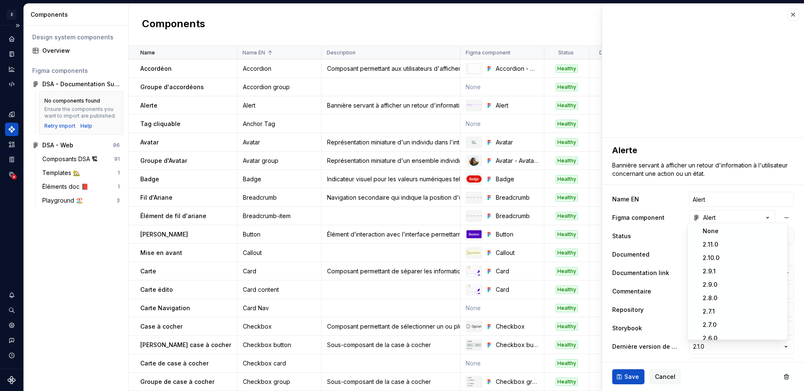
select select "**********"
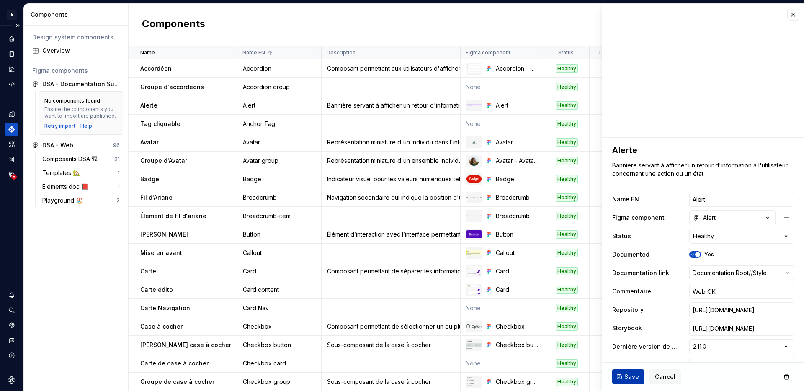
click at [636, 373] on span "Save" at bounding box center [631, 377] width 15 height 8
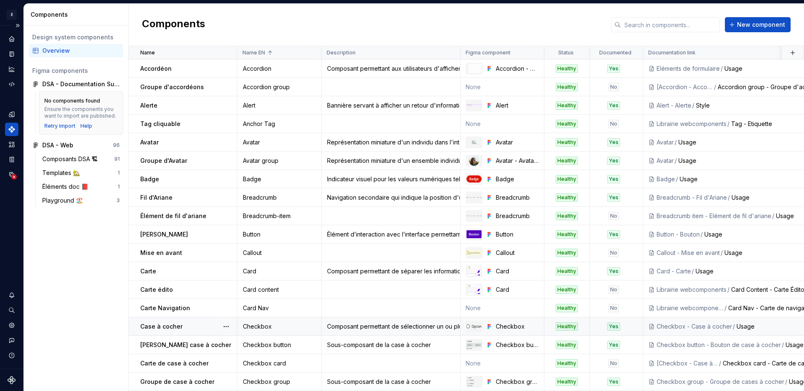
scroll to position [148, 0]
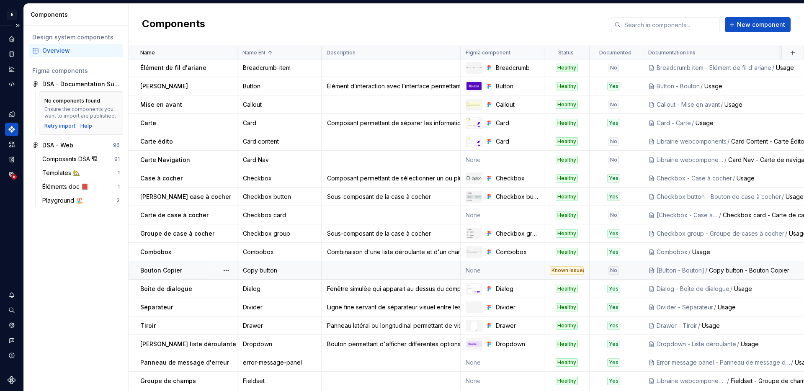
click at [270, 270] on div "Copy button" at bounding box center [279, 270] width 83 height 8
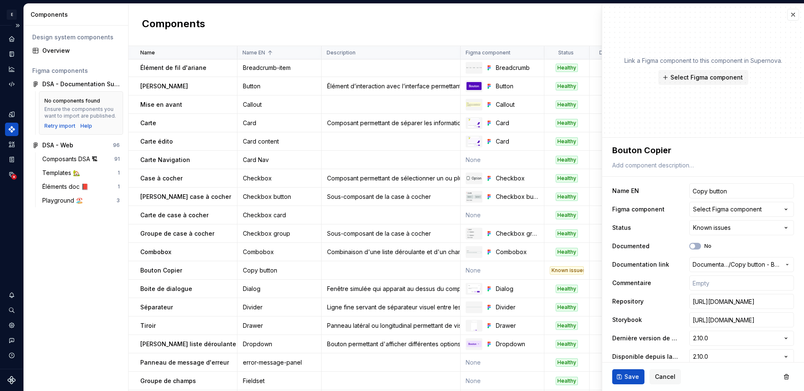
type textarea "*"
